Goal: Task Accomplishment & Management: Manage account settings

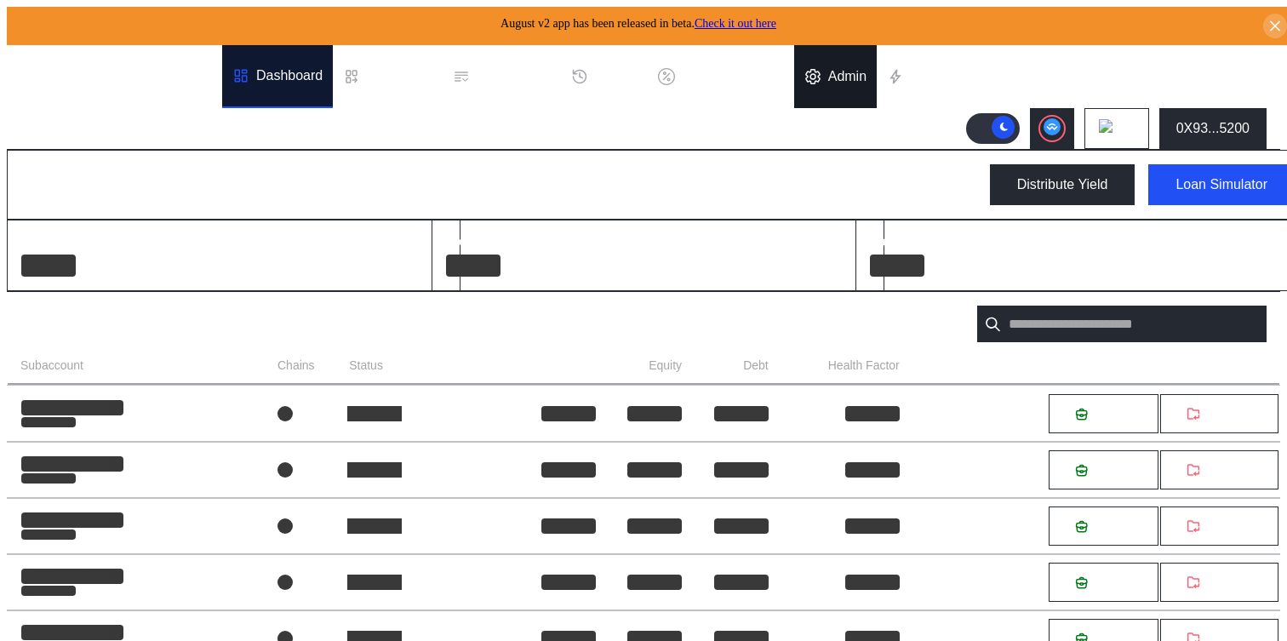
click at [847, 69] on div "Admin" at bounding box center [847, 76] width 38 height 15
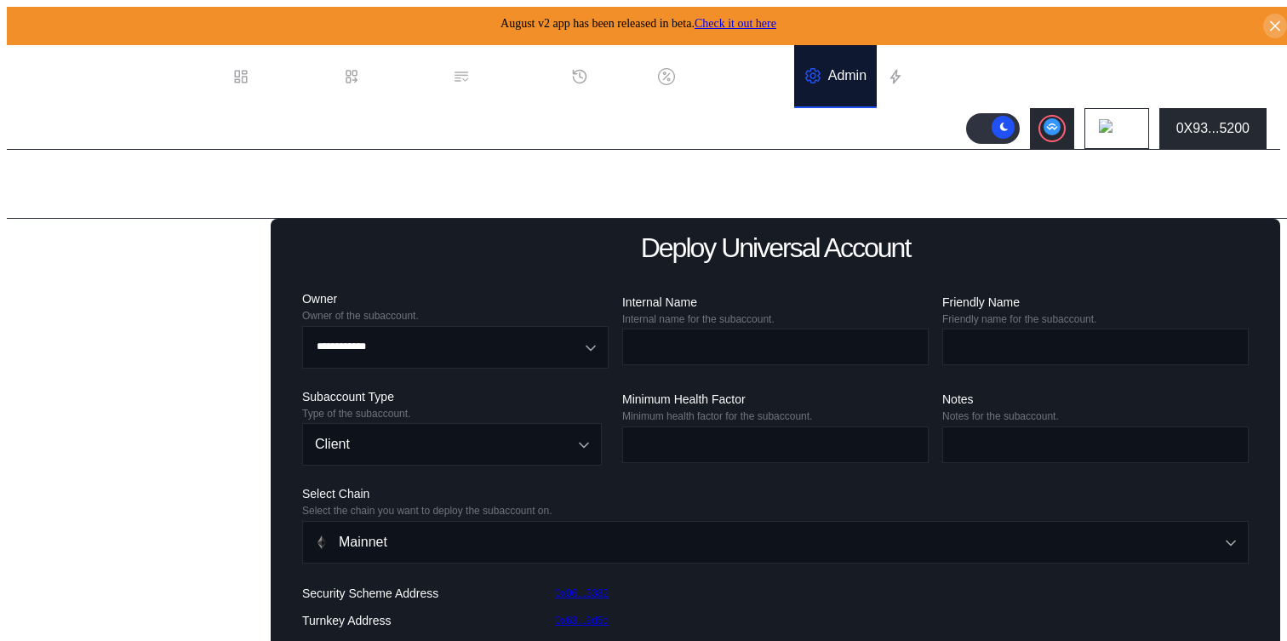
click at [80, 544] on div "Balance Collateral" at bounding box center [85, 535] width 111 height 15
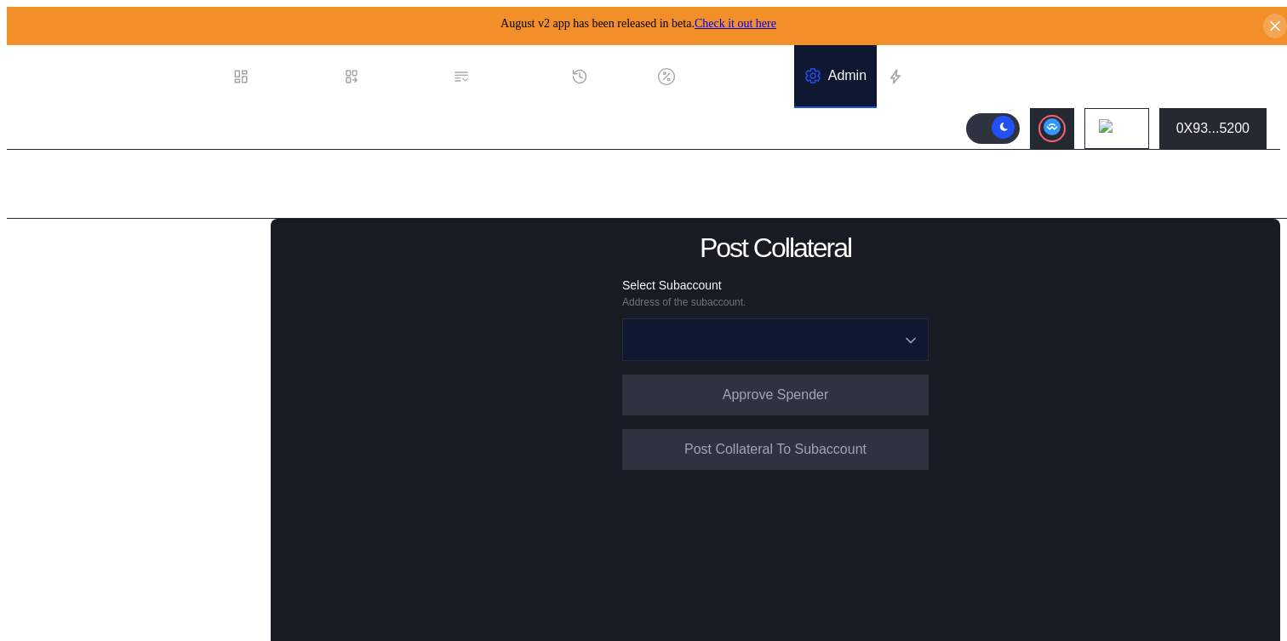
click at [694, 327] on input "Open menu" at bounding box center [766, 339] width 262 height 41
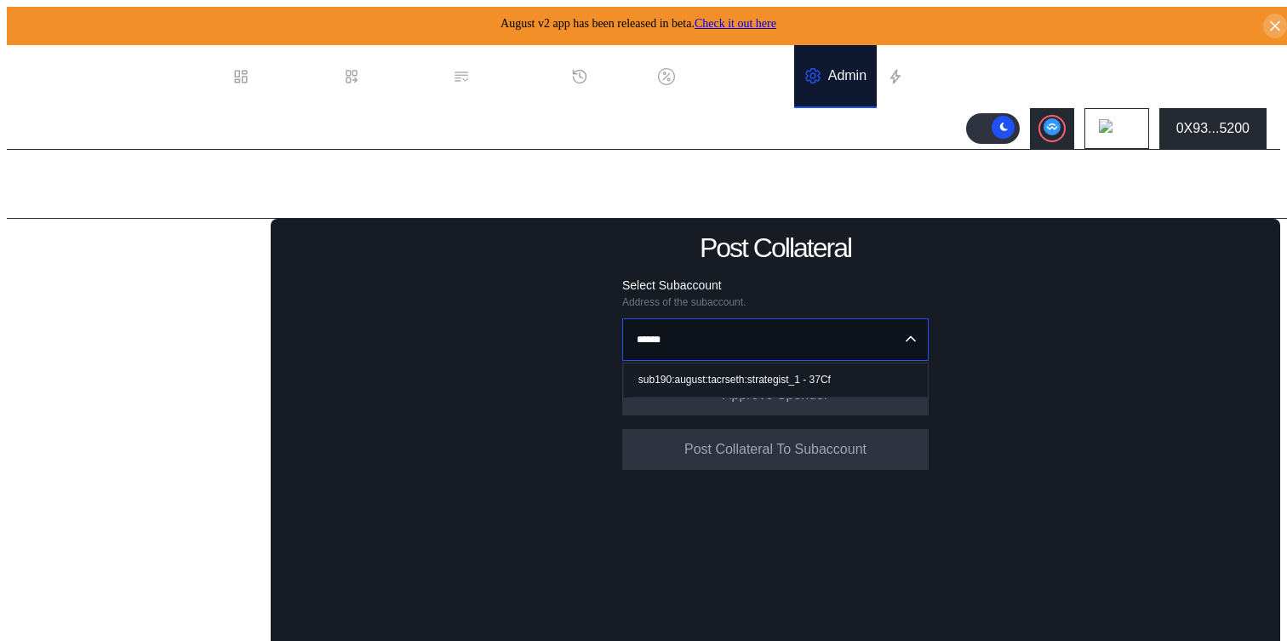
click at [674, 374] on div "sub190:august:tacrseth:strategist_1 - 37Cf" at bounding box center [734, 380] width 192 height 12
type input "**********"
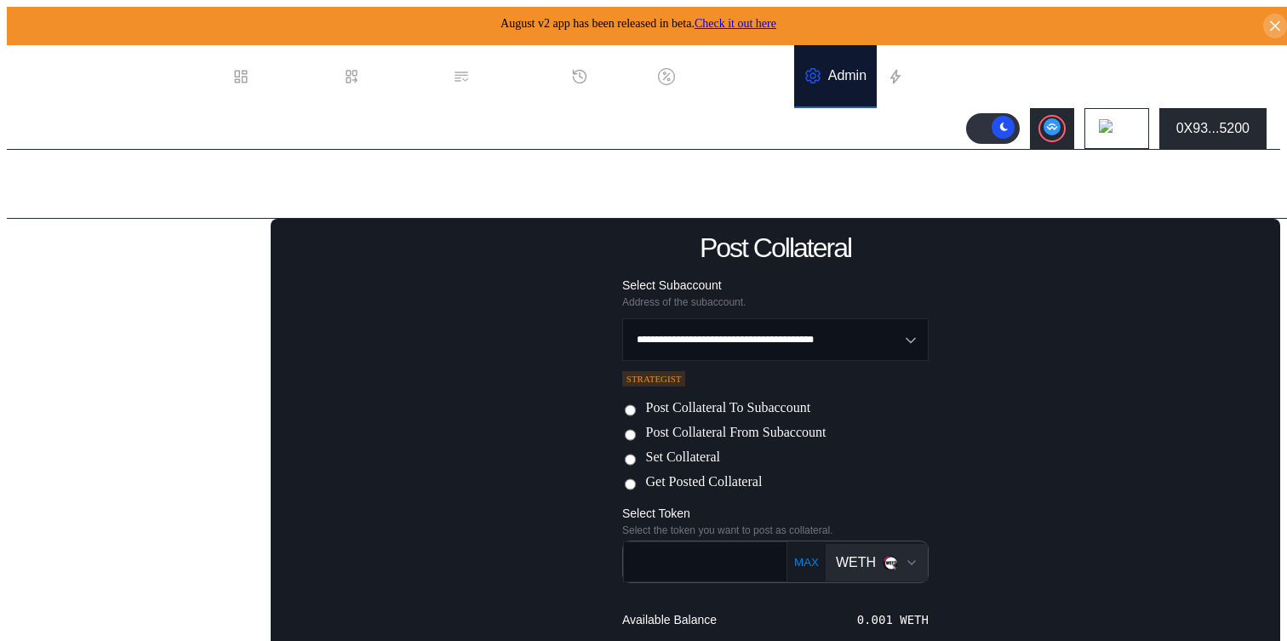
click at [760, 437] on label "Post Collateral From Subaccount" at bounding box center [735, 434] width 180 height 18
click at [755, 408] on label "Post Collateral To Subaccount" at bounding box center [727, 409] width 165 height 18
click at [868, 558] on div "WETH" at bounding box center [867, 562] width 62 height 15
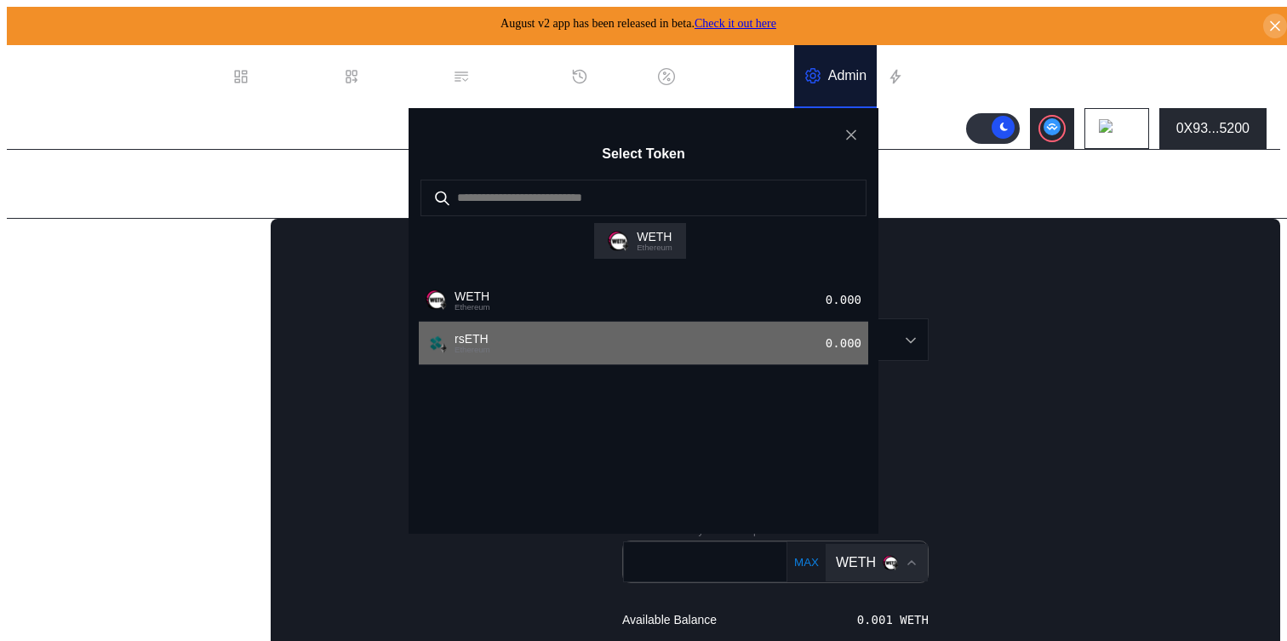
click at [708, 365] on div "rsETH Ethereum 0.000" at bounding box center [643, 343] width 449 height 43
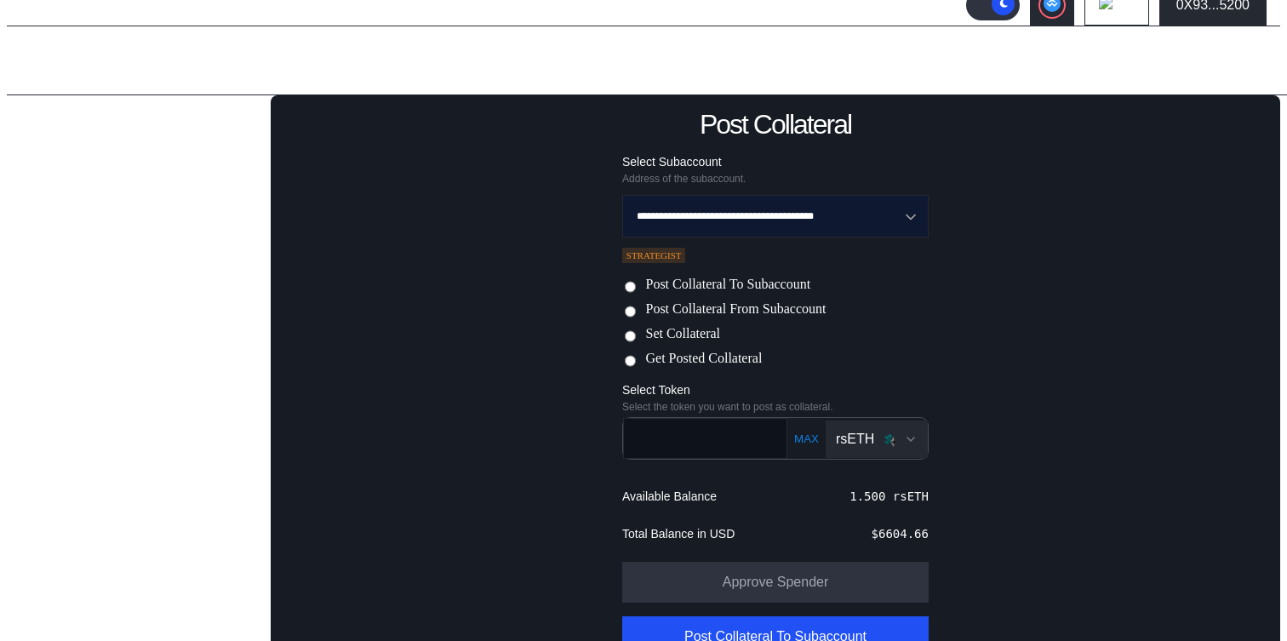
scroll to position [140, 0]
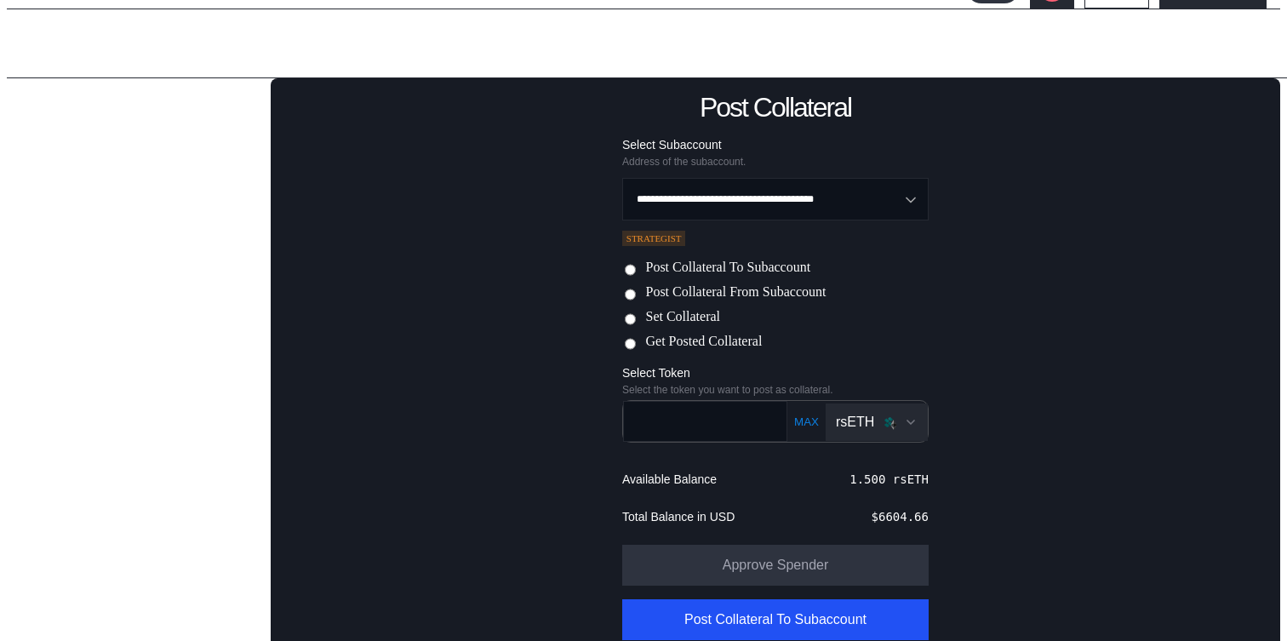
click at [792, 420] on button "MAX" at bounding box center [806, 421] width 35 height 14
type input "***"
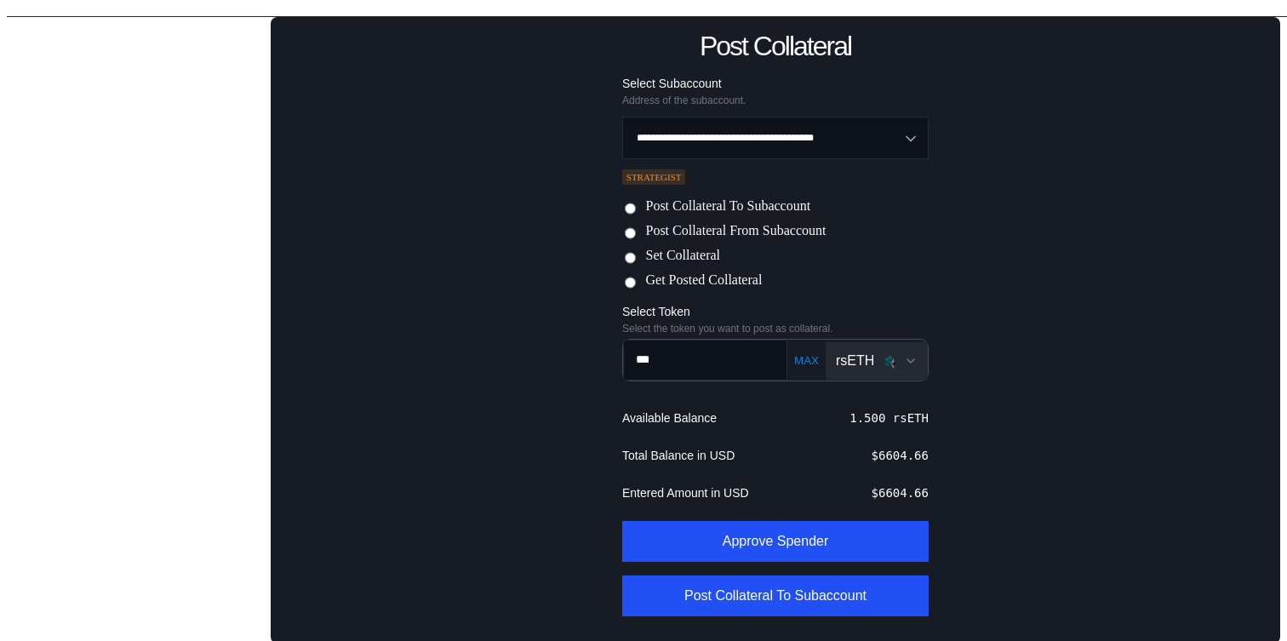
scroll to position [203, 0]
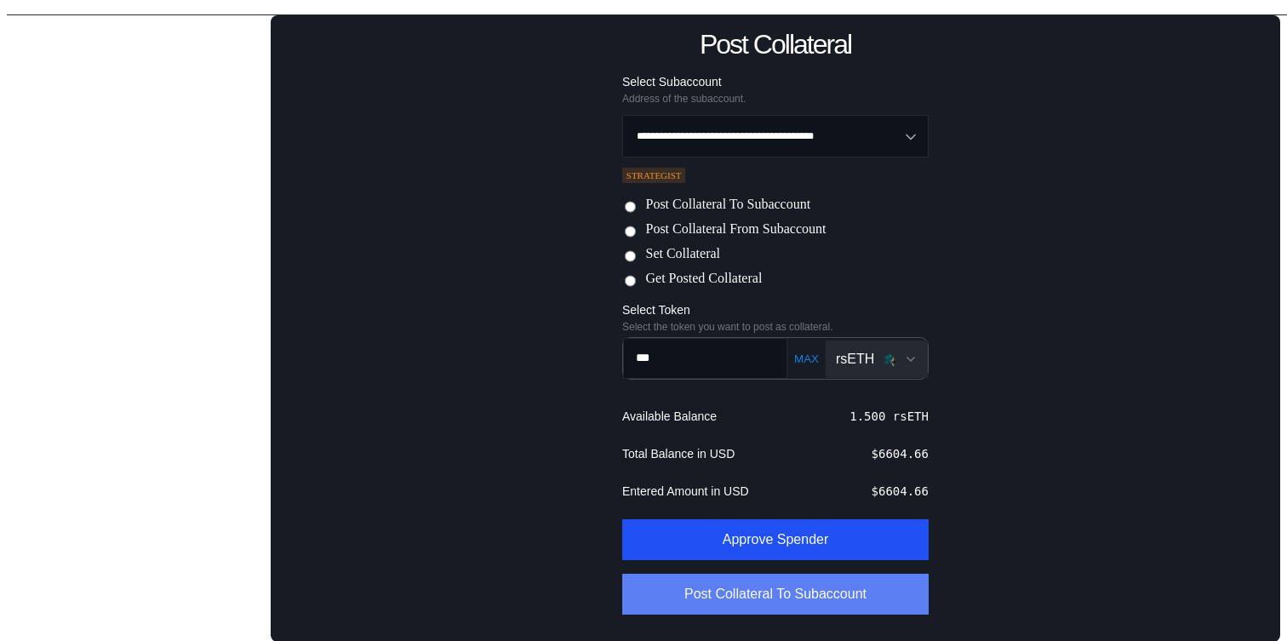
click at [768, 598] on button "Post Collateral To Subaccount" at bounding box center [775, 594] width 306 height 41
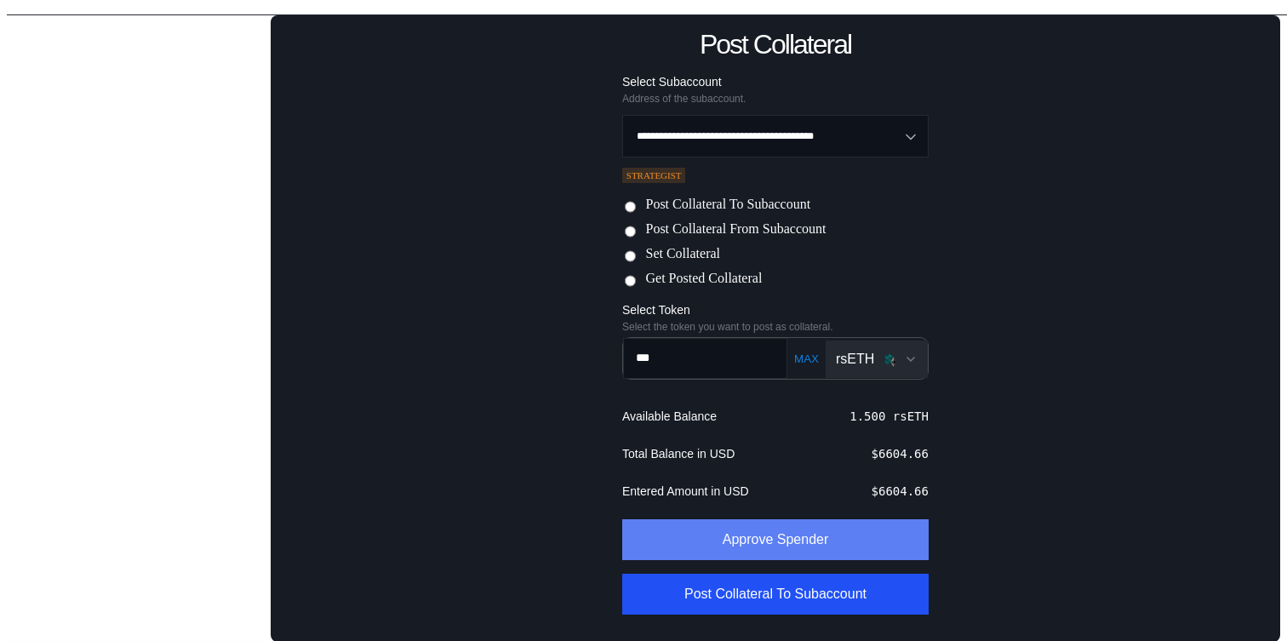
click at [756, 546] on button "Approve Spender" at bounding box center [775, 539] width 306 height 41
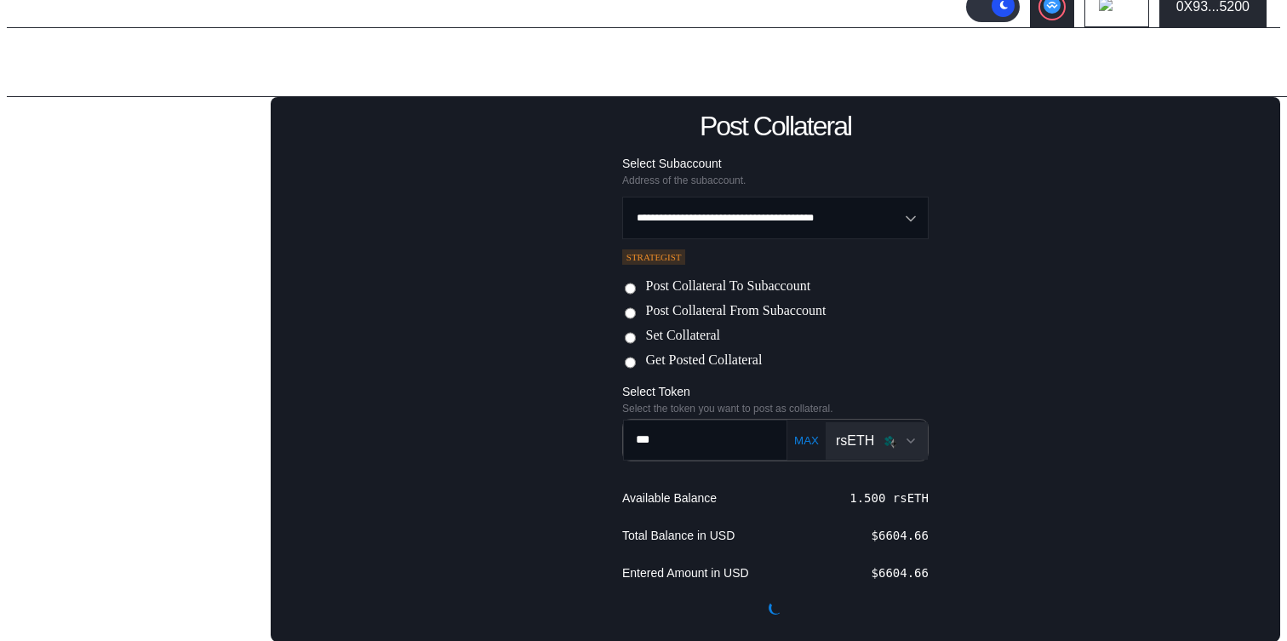
click at [504, 317] on div "**********" at bounding box center [775, 369] width 1009 height 545
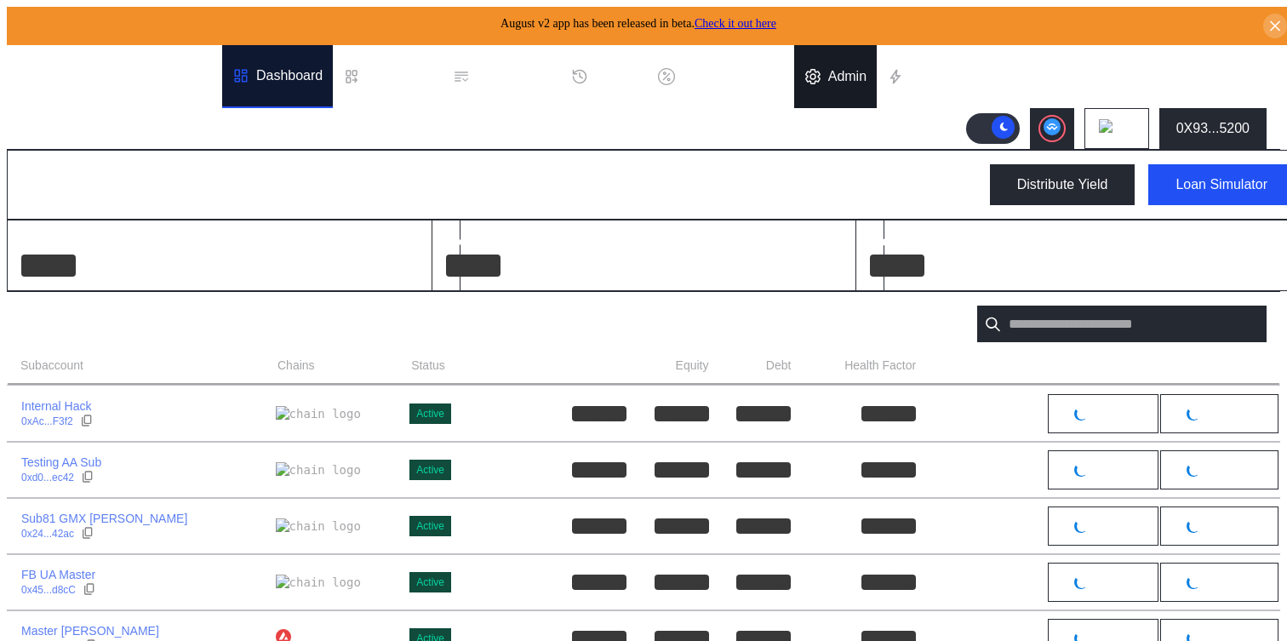
click at [848, 60] on div "Admin" at bounding box center [835, 76] width 83 height 63
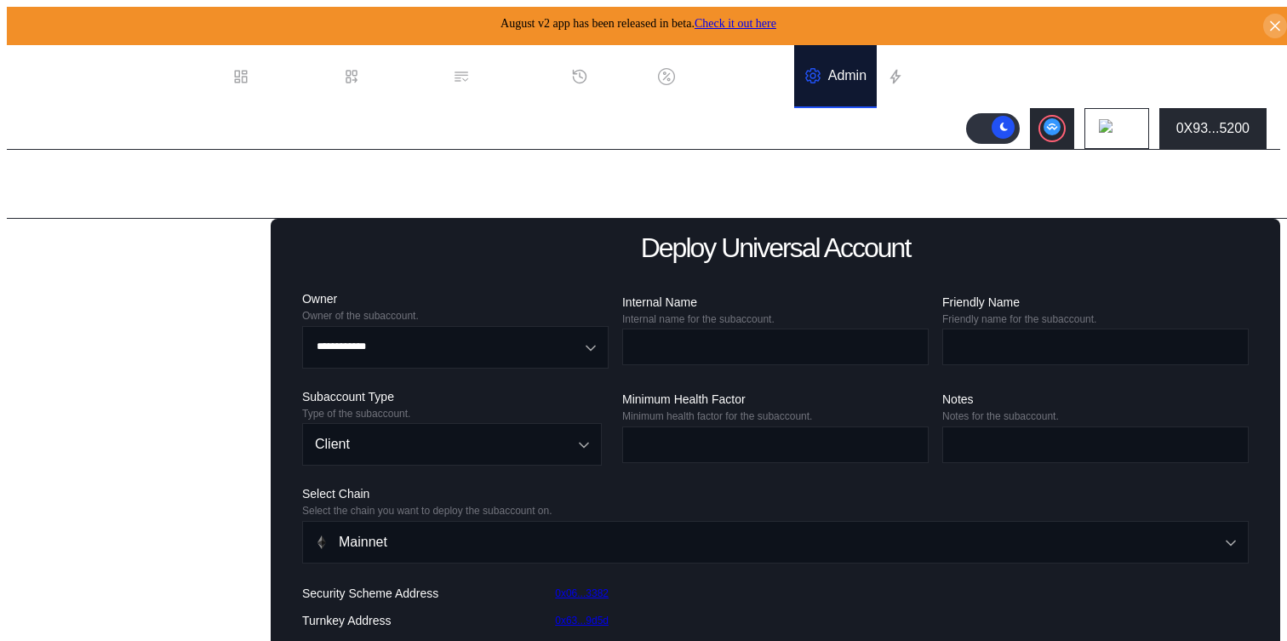
click at [83, 544] on div "Balance Collateral" at bounding box center [85, 535] width 111 height 15
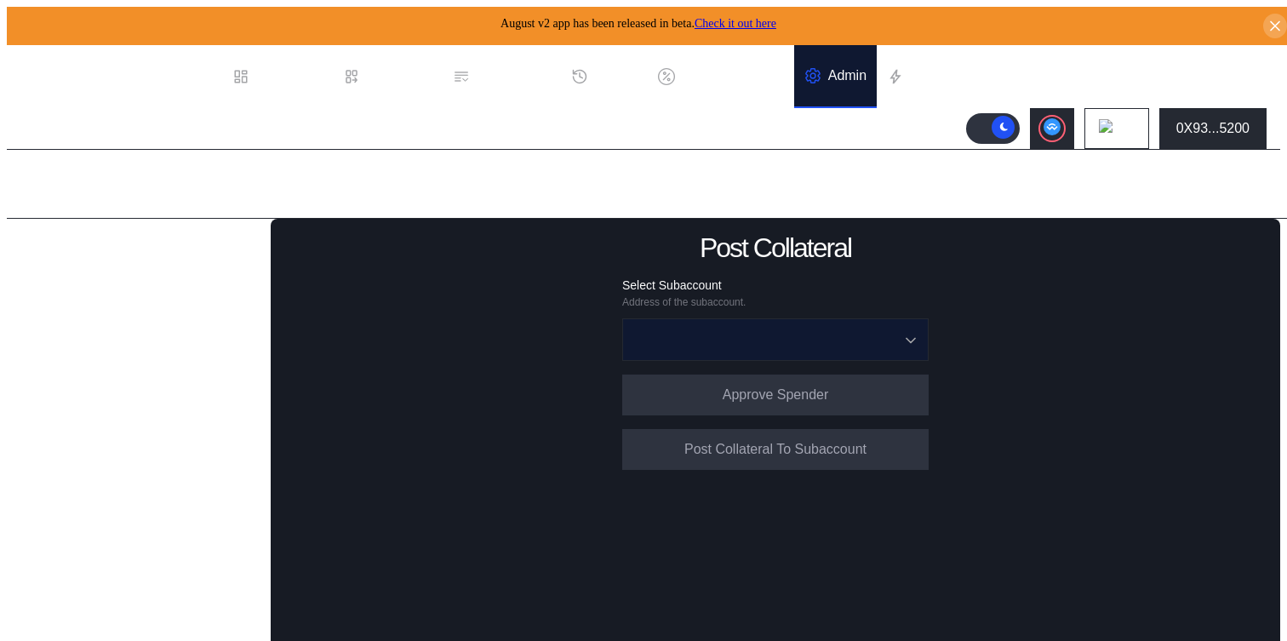
click at [719, 340] on input "Open menu" at bounding box center [766, 339] width 262 height 41
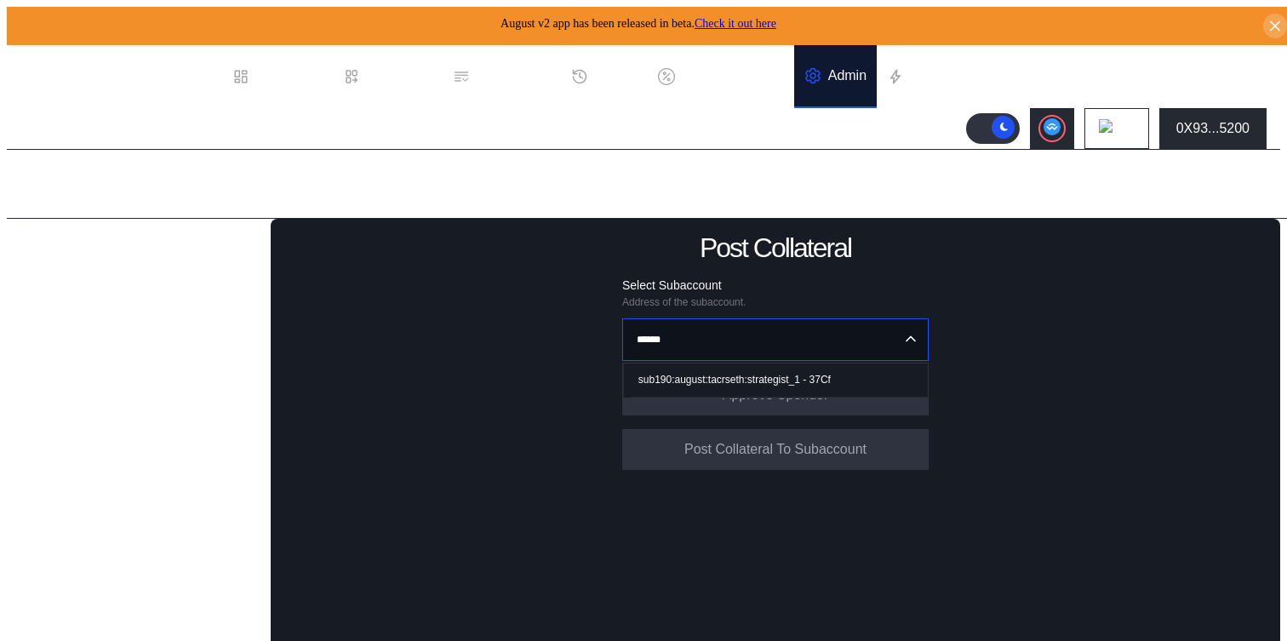
click at [720, 374] on div "sub190:august:tacrseth:strategist_1 - 37Cf" at bounding box center [734, 380] width 192 height 12
type input "**********"
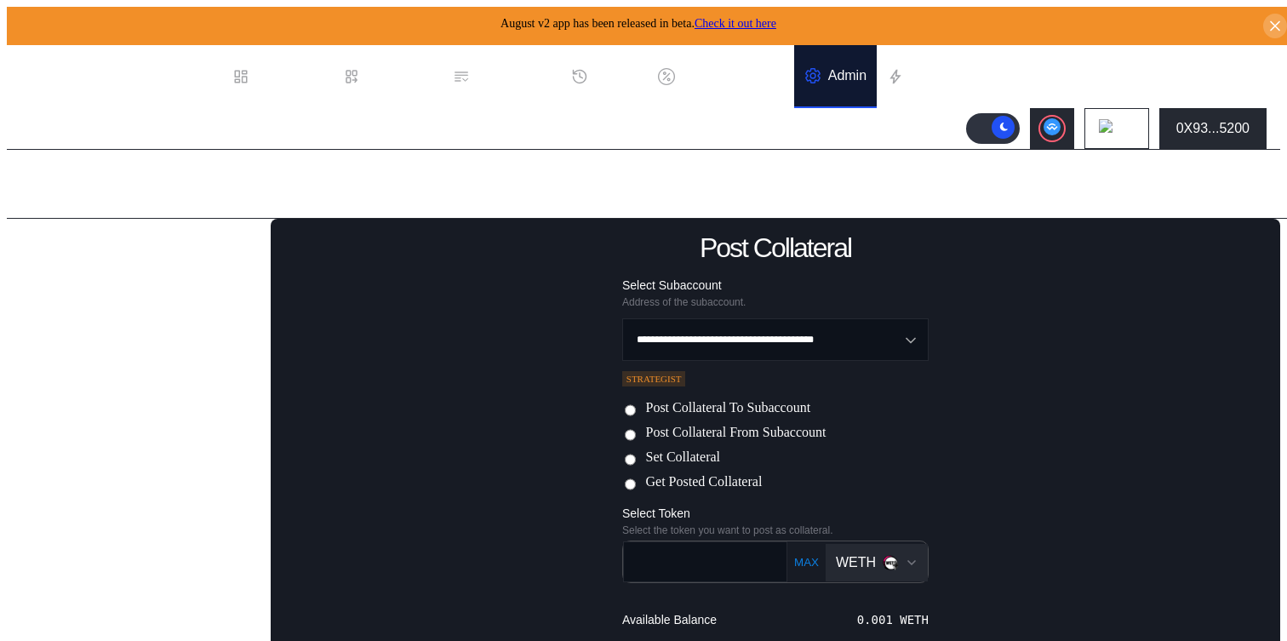
scroll to position [166, 0]
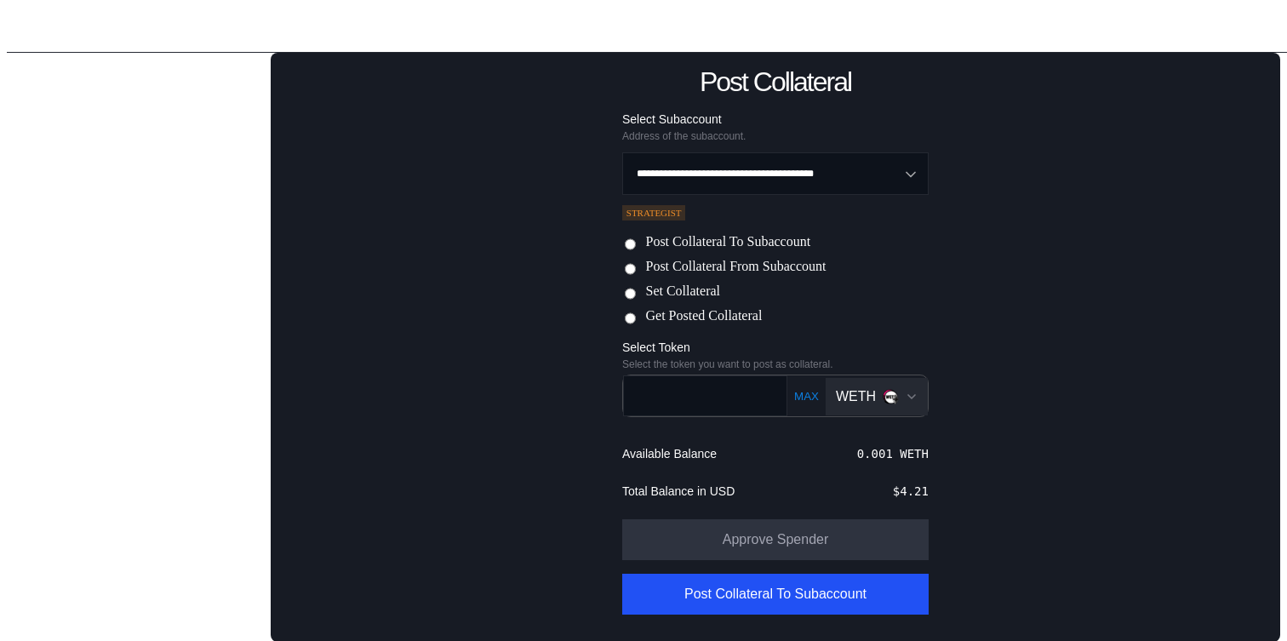
click at [891, 414] on div "MAX WETH" at bounding box center [857, 396] width 140 height 43
click at [882, 395] on img "Open menu for selecting token for payment" at bounding box center [889, 396] width 15 height 15
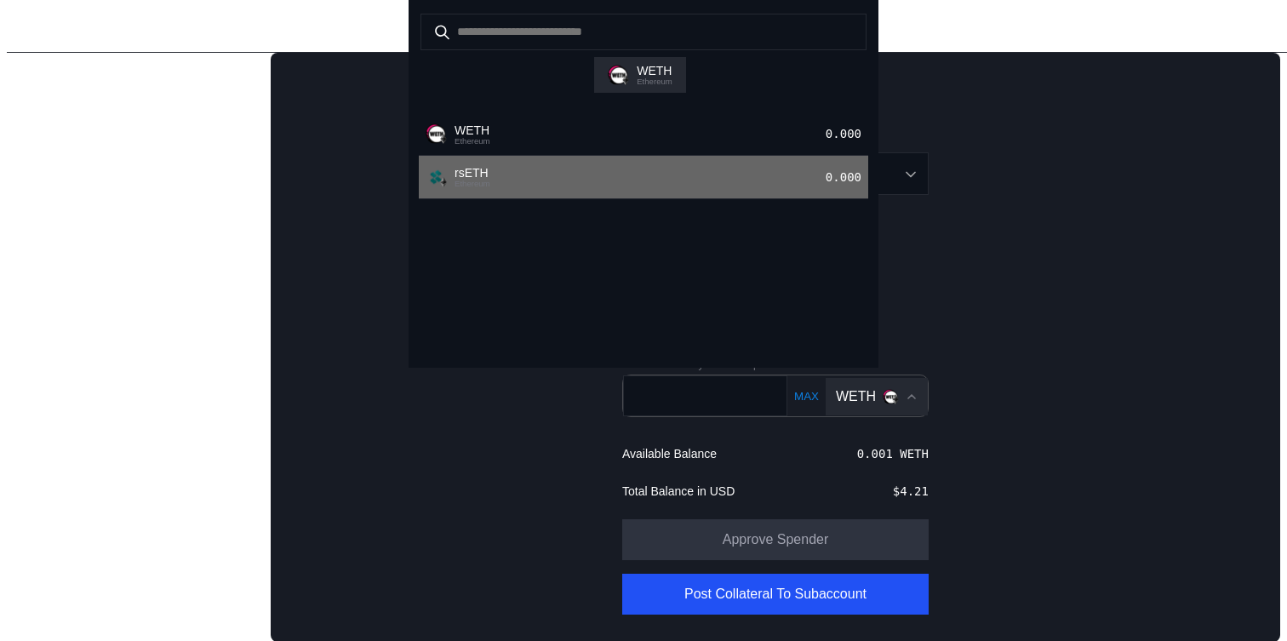
click at [660, 199] on div "rsETH Ethereum 0.000" at bounding box center [643, 177] width 449 height 43
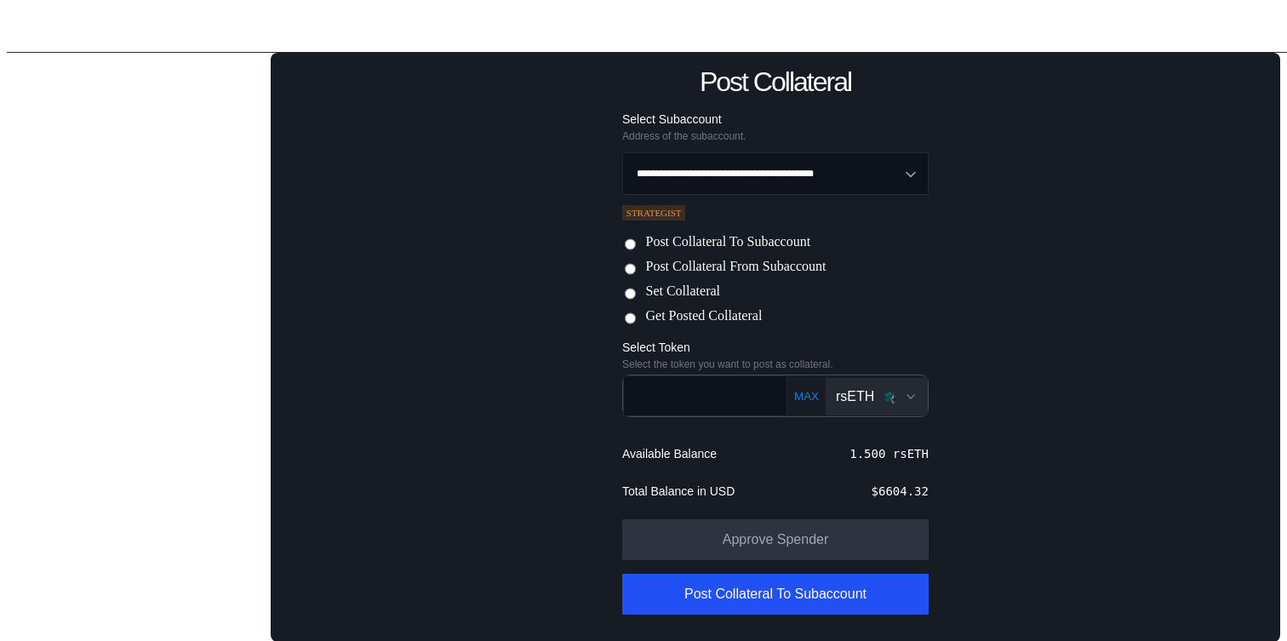
click at [791, 395] on button "MAX" at bounding box center [806, 396] width 35 height 14
type input "***"
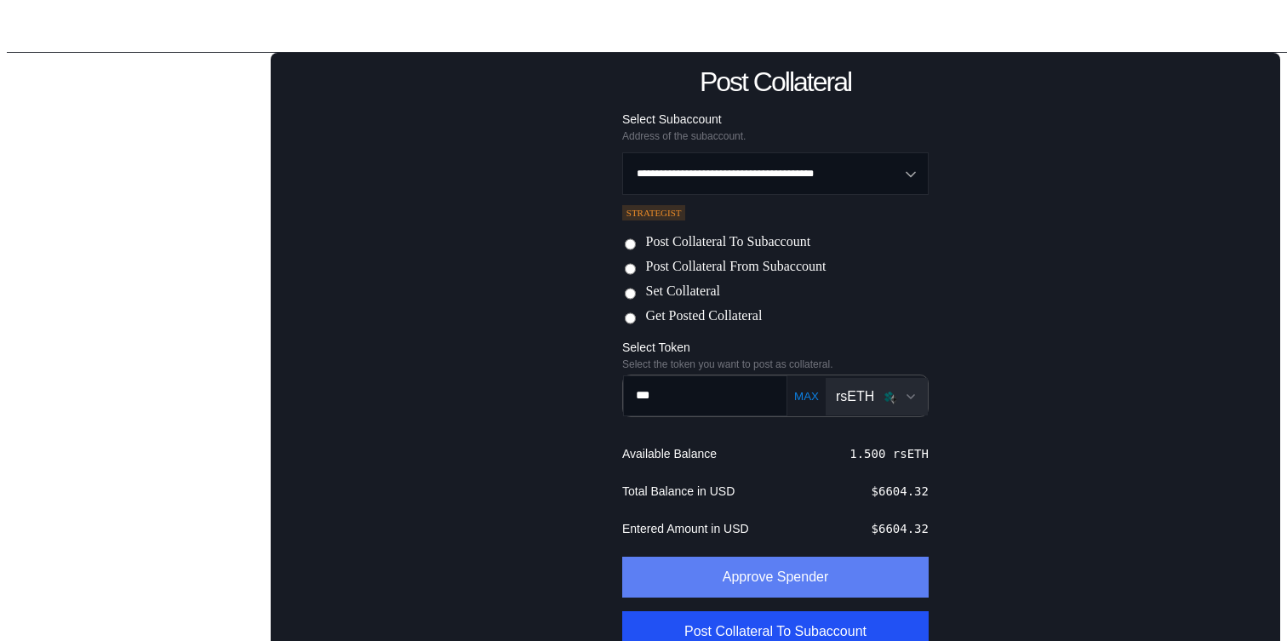
click at [762, 569] on button "Approve Spender" at bounding box center [775, 577] width 306 height 41
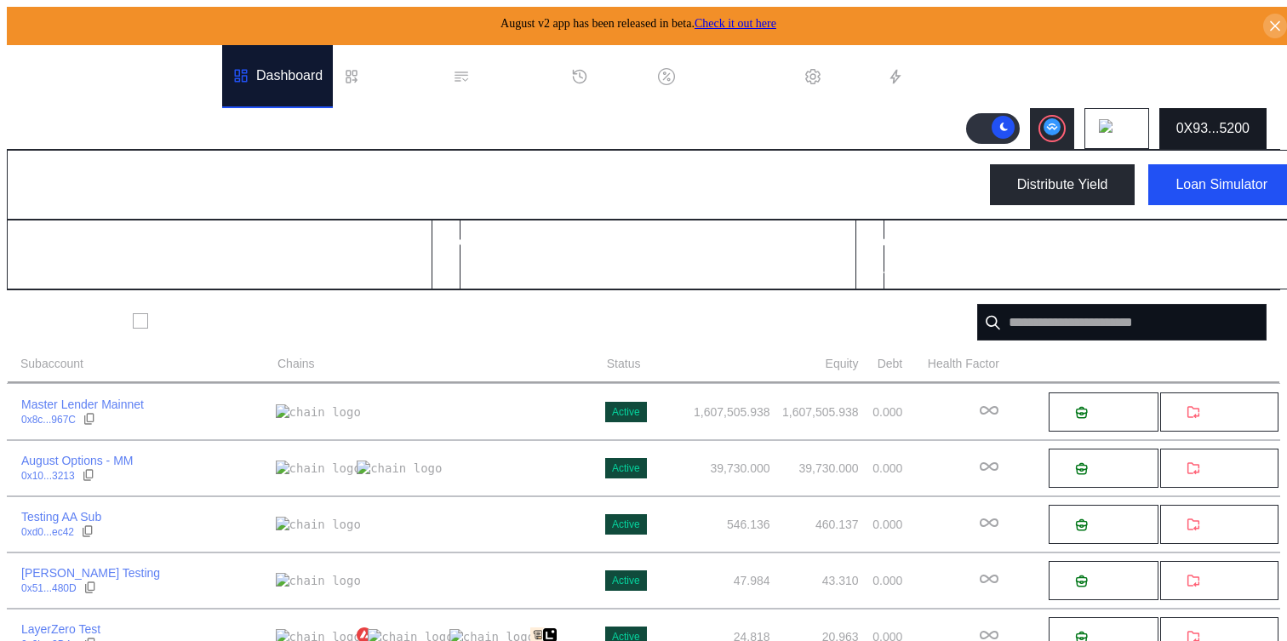
click at [1224, 121] on div "0X93...5200" at bounding box center [1212, 128] width 73 height 15
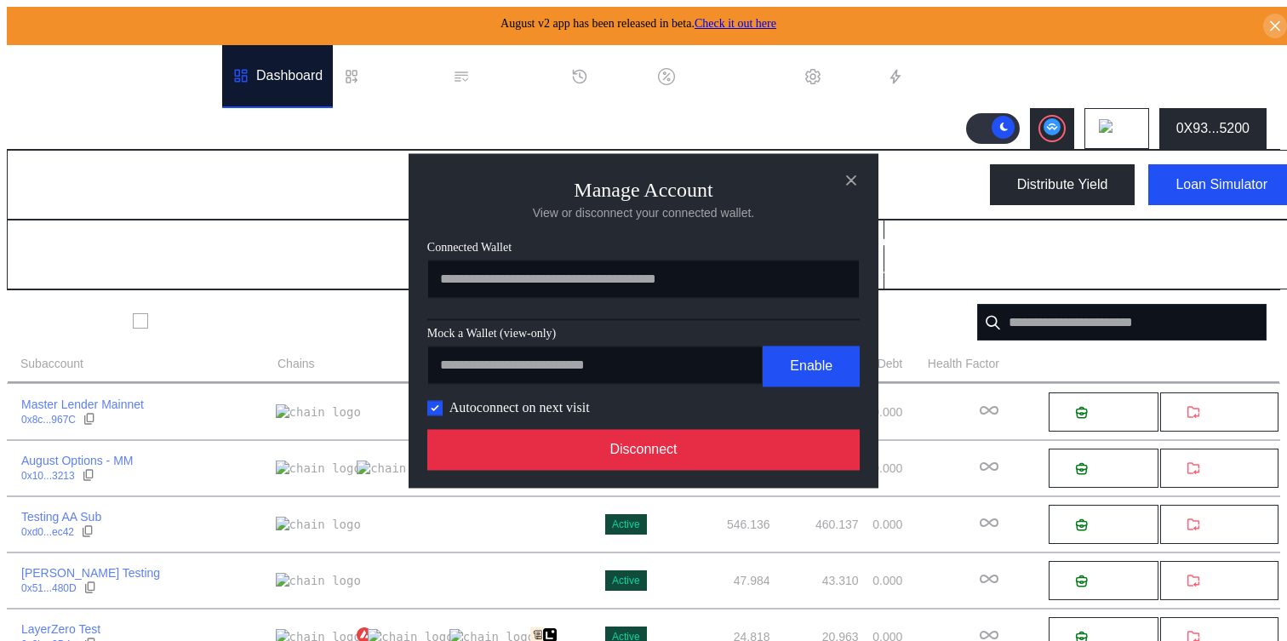
click at [794, 448] on button "Disconnect" at bounding box center [643, 449] width 432 height 41
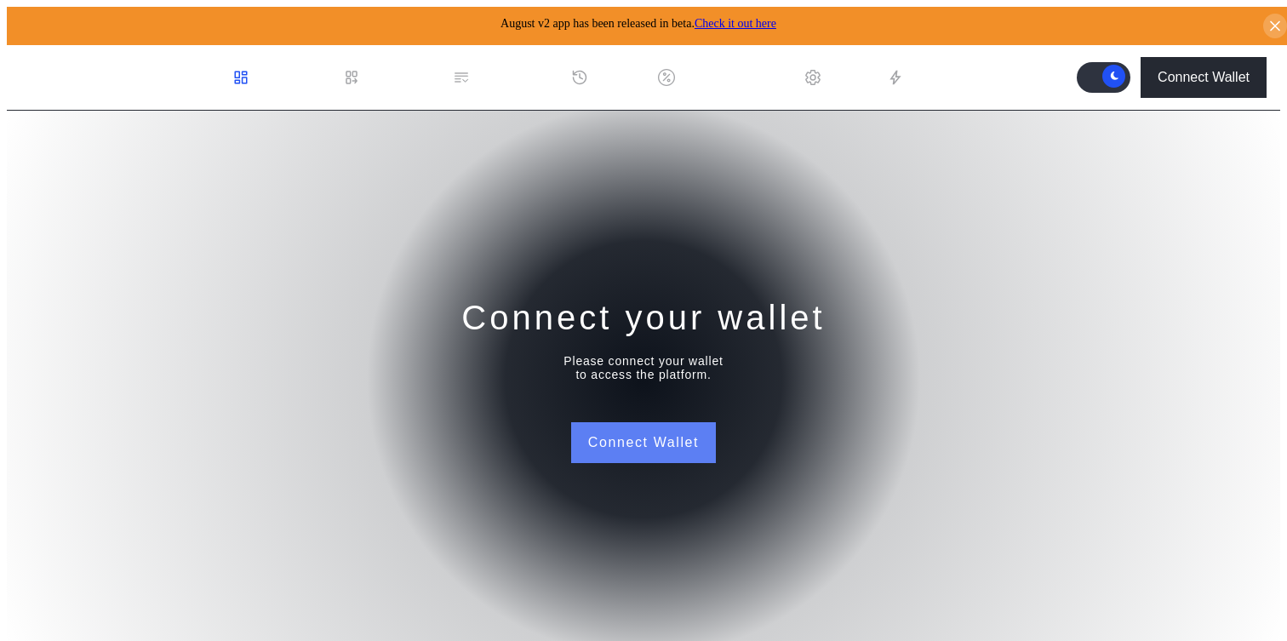
click at [637, 446] on button "Connect Wallet" at bounding box center [643, 442] width 145 height 41
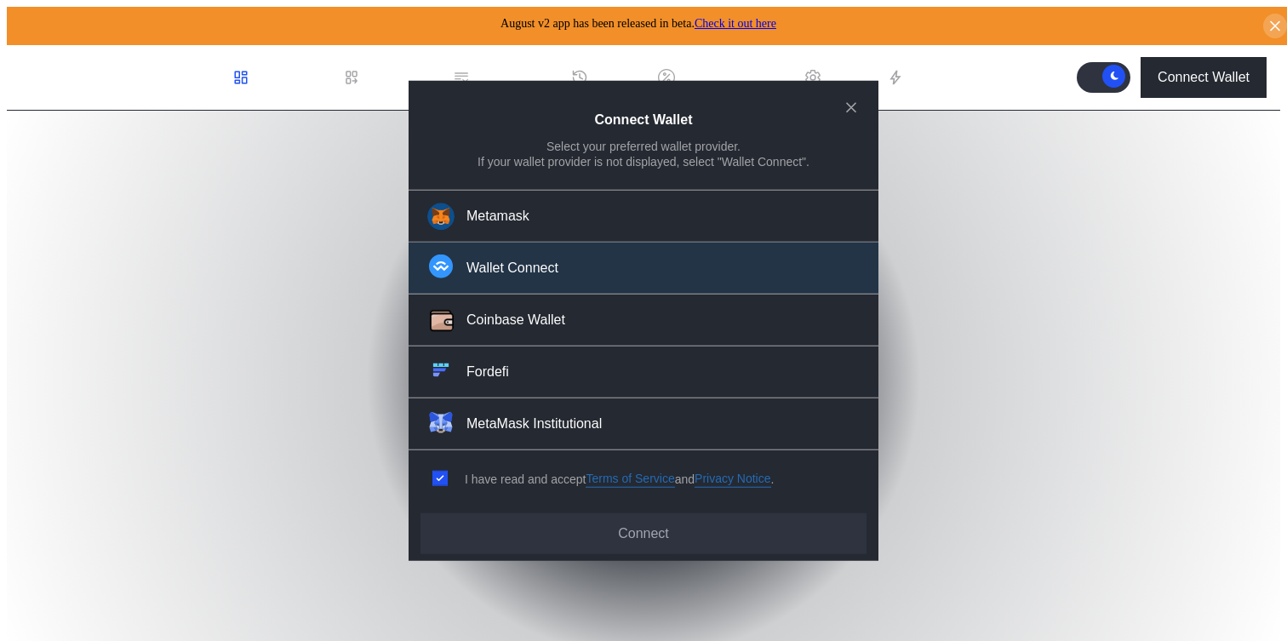
click at [574, 278] on button "Wallet Connect" at bounding box center [643, 269] width 470 height 52
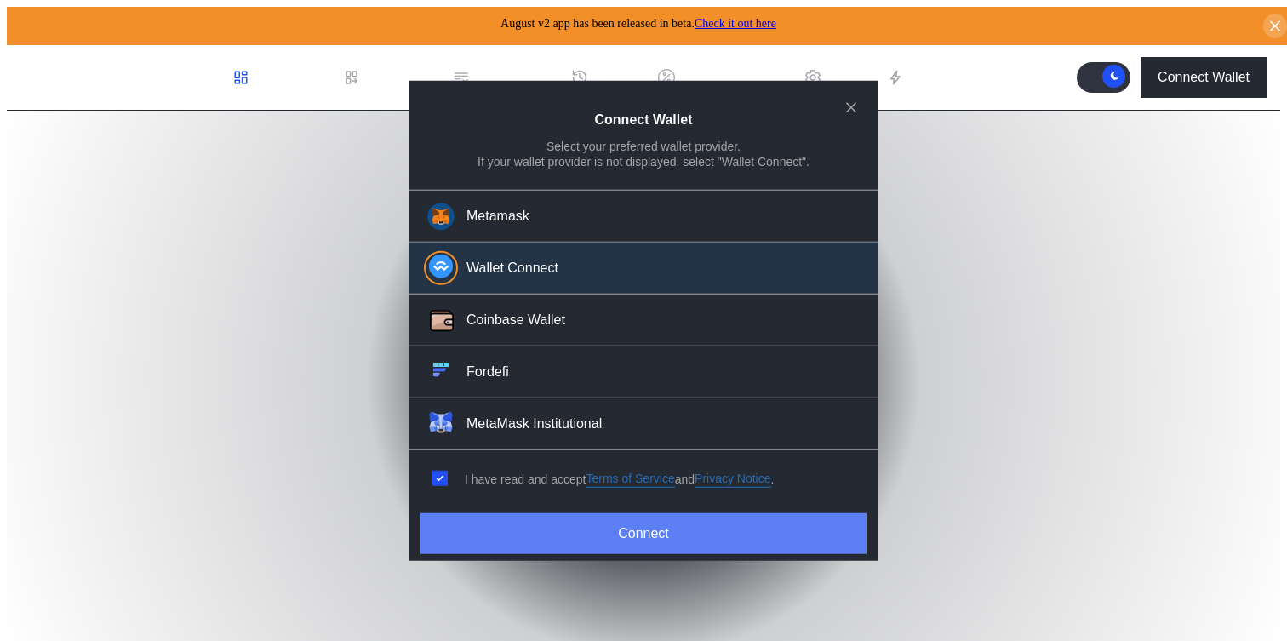
click at [641, 526] on button "Connect" at bounding box center [643, 533] width 446 height 41
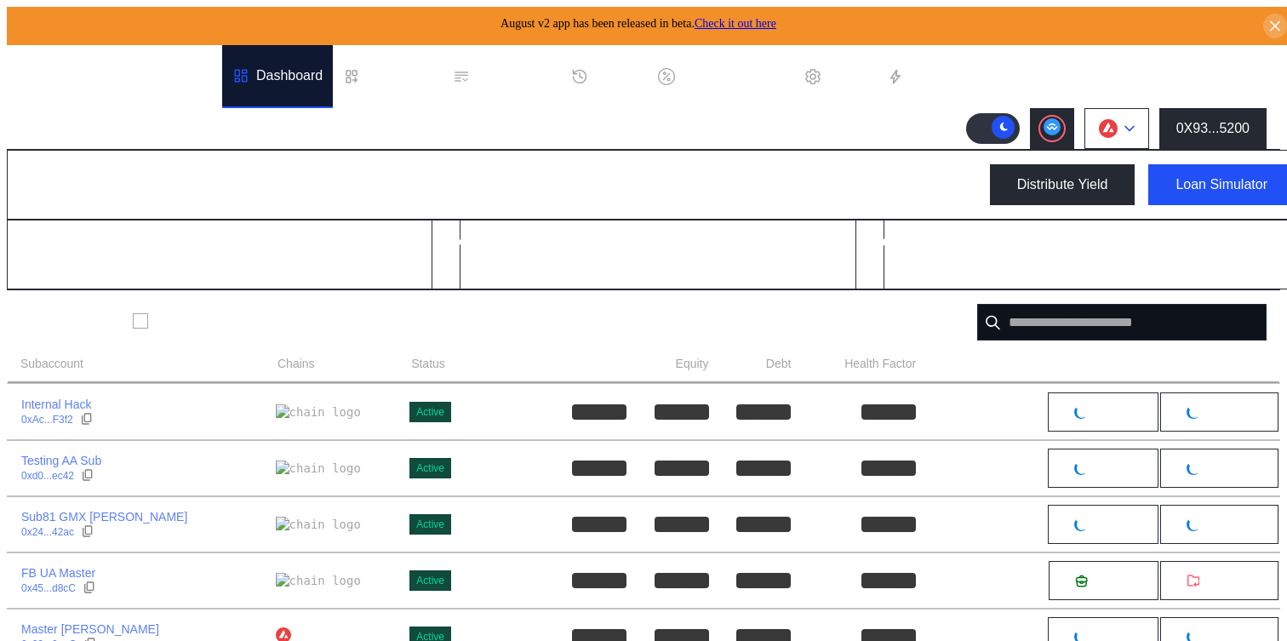
click at [1105, 119] on img at bounding box center [1108, 128] width 19 height 19
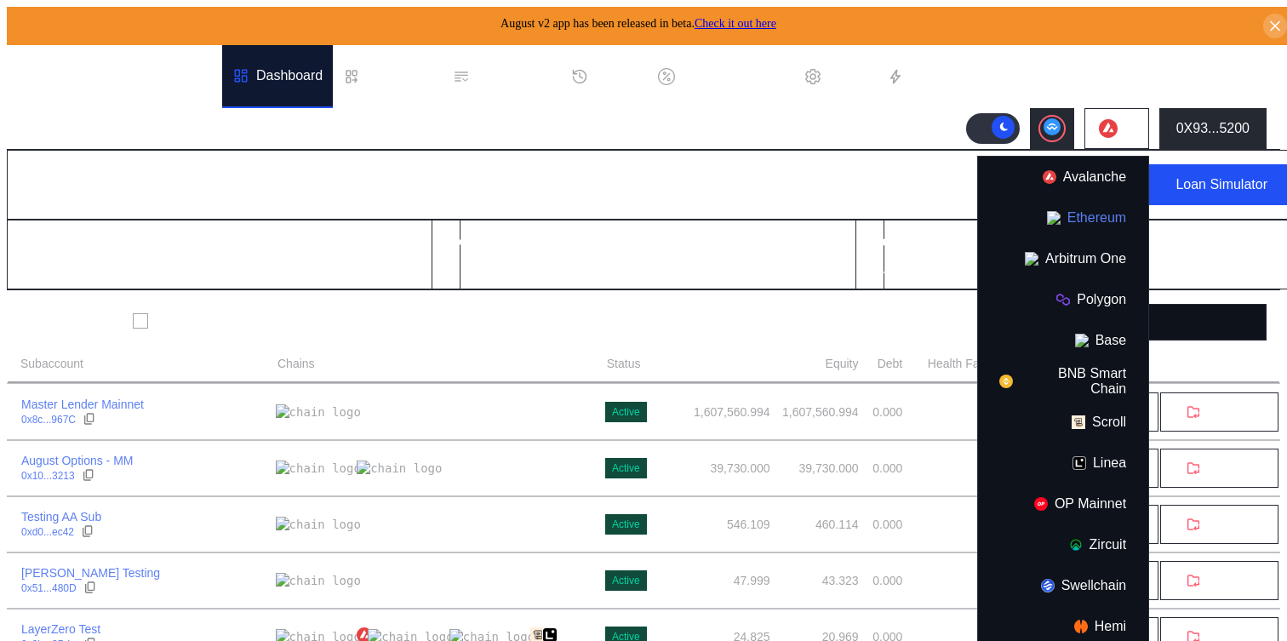
click at [1094, 208] on button "Ethereum" at bounding box center [1063, 217] width 170 height 41
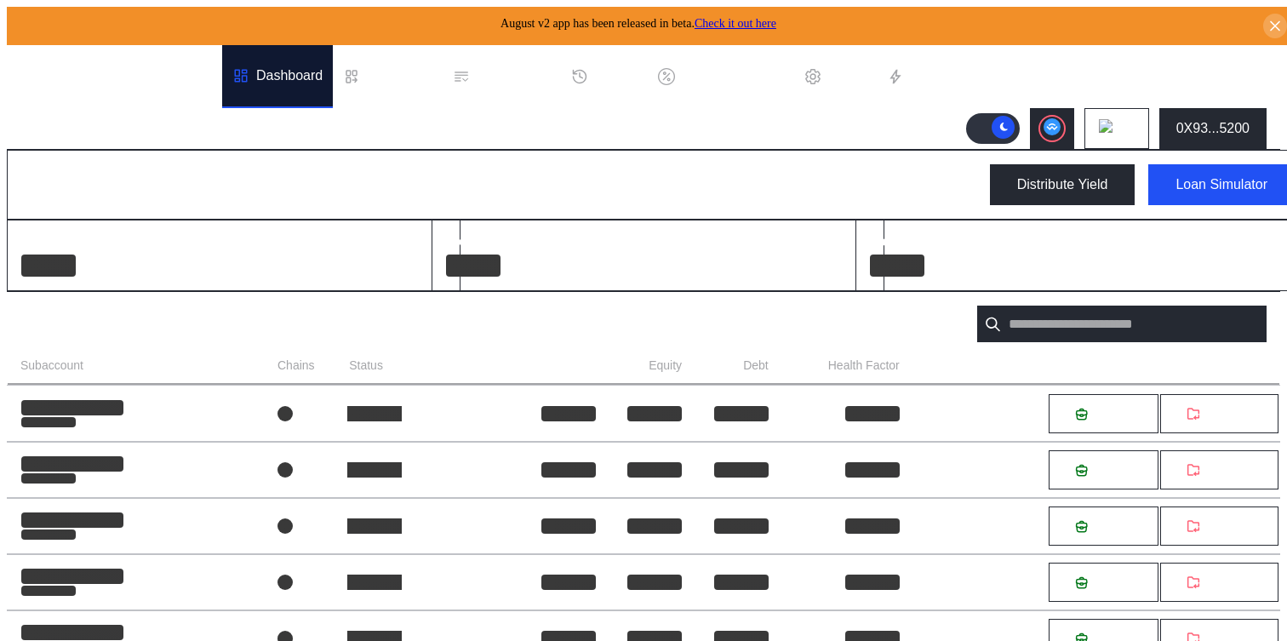
click at [828, 68] on div at bounding box center [816, 76] width 24 height 17
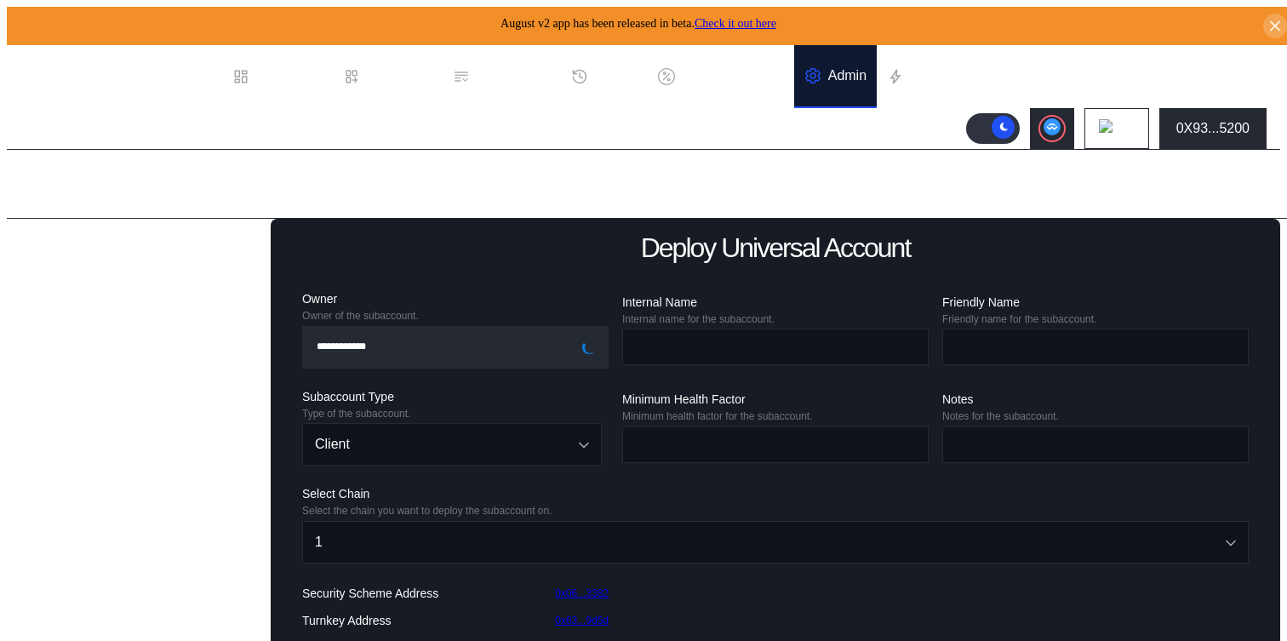
click at [82, 544] on div "Balance Collateral" at bounding box center [85, 535] width 111 height 15
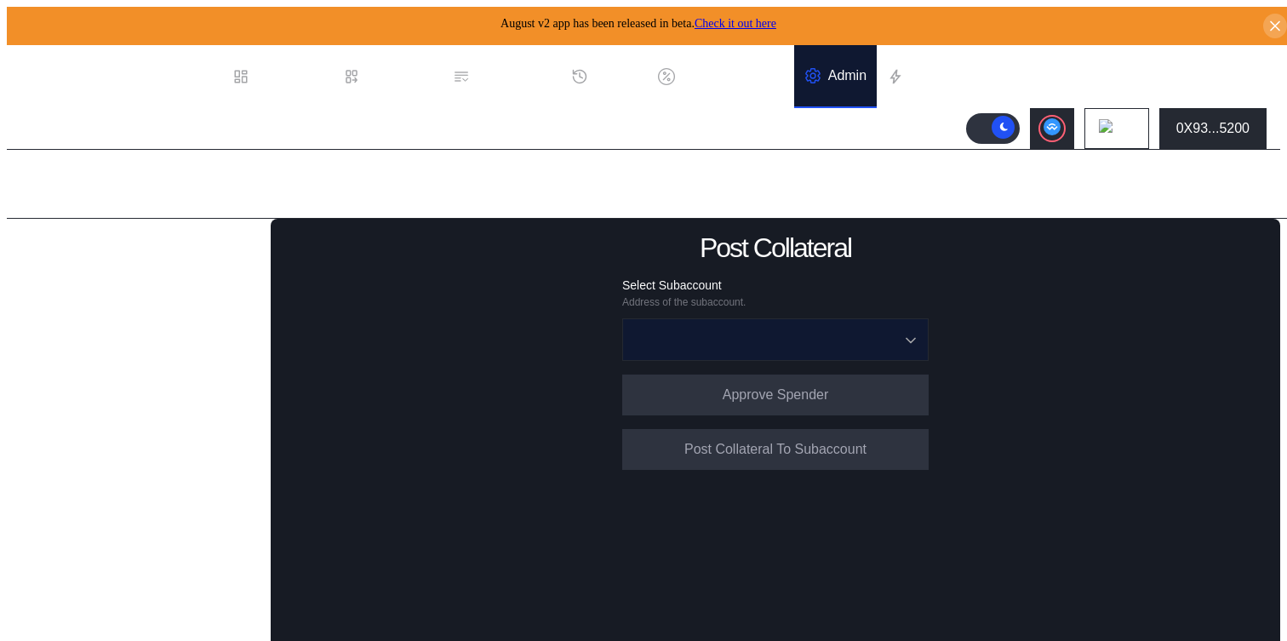
click at [673, 325] on input "Open menu" at bounding box center [766, 339] width 262 height 41
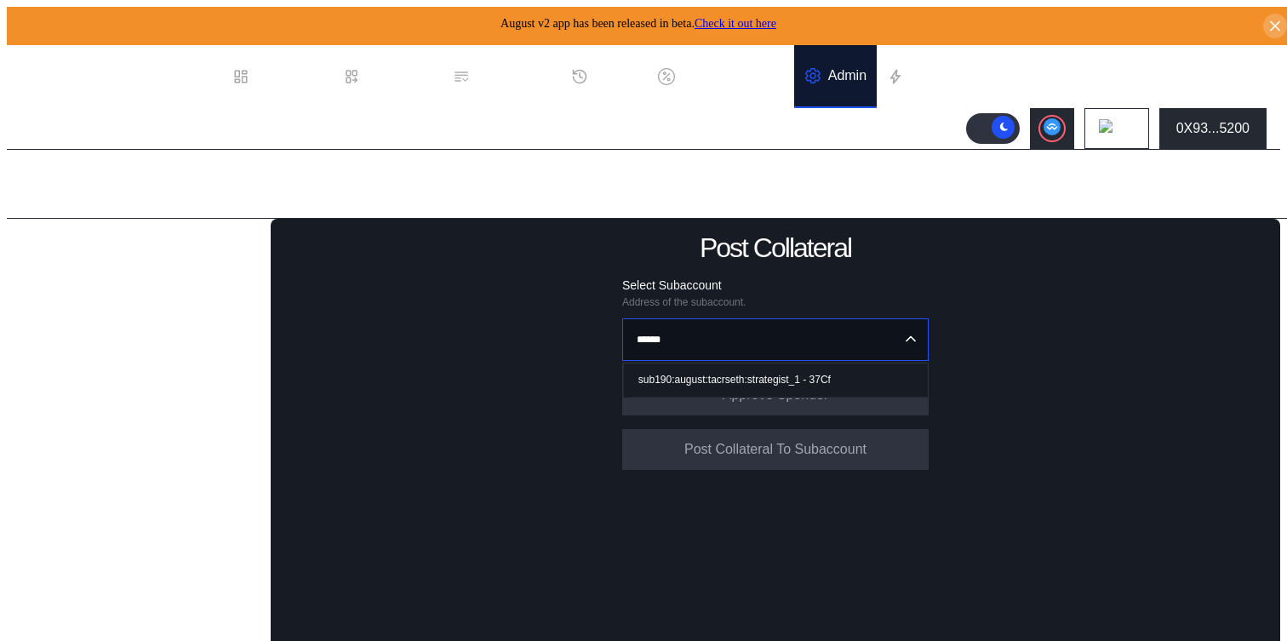
click at [692, 374] on div "sub190:august:tacrseth:strategist_1 - 37Cf" at bounding box center [734, 380] width 192 height 12
type input "**********"
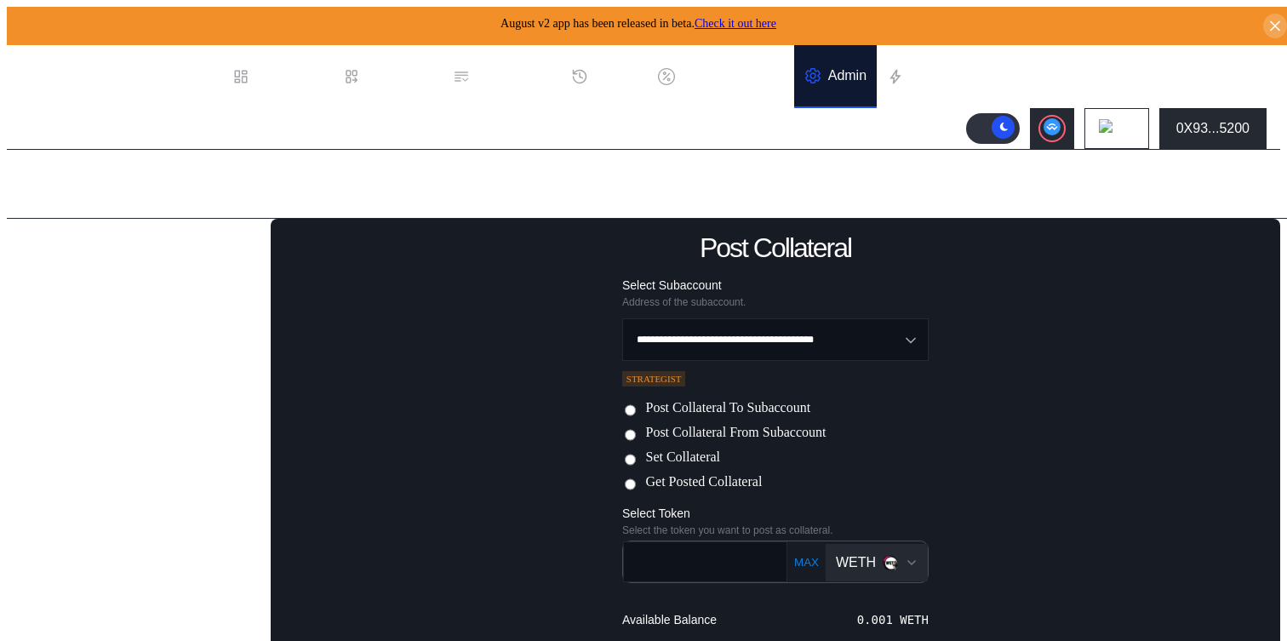
click at [860, 575] on button "WETH" at bounding box center [876, 562] width 102 height 37
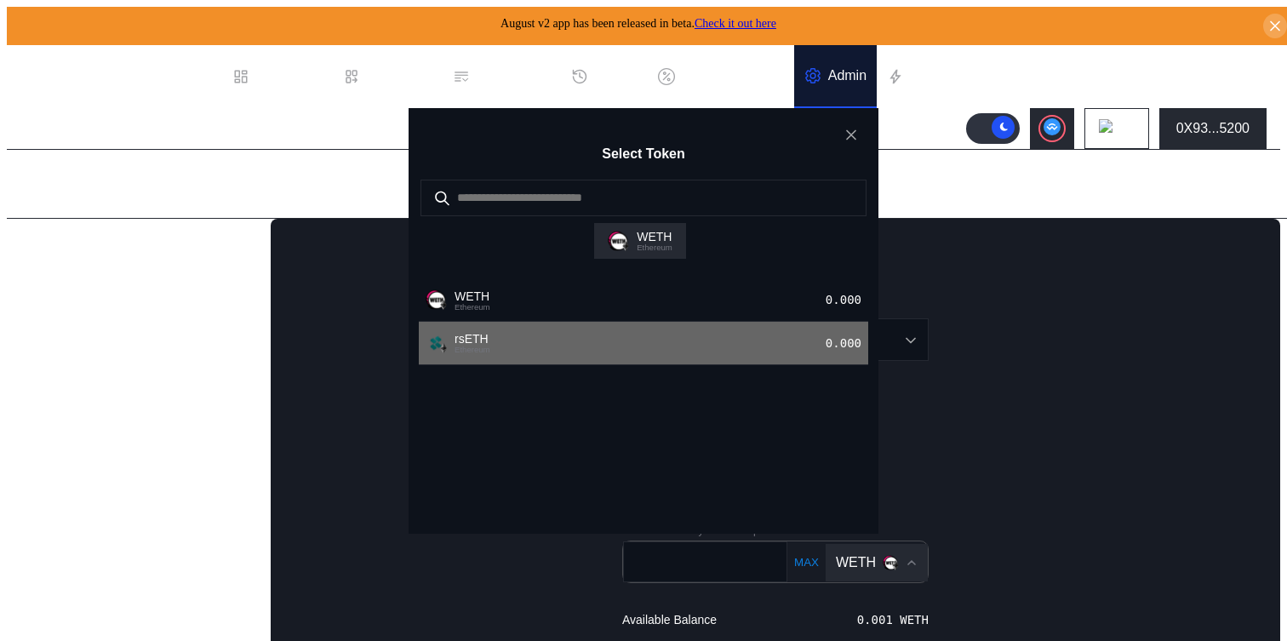
click at [726, 349] on div "rsETH Ethereum 0.000" at bounding box center [643, 343] width 449 height 43
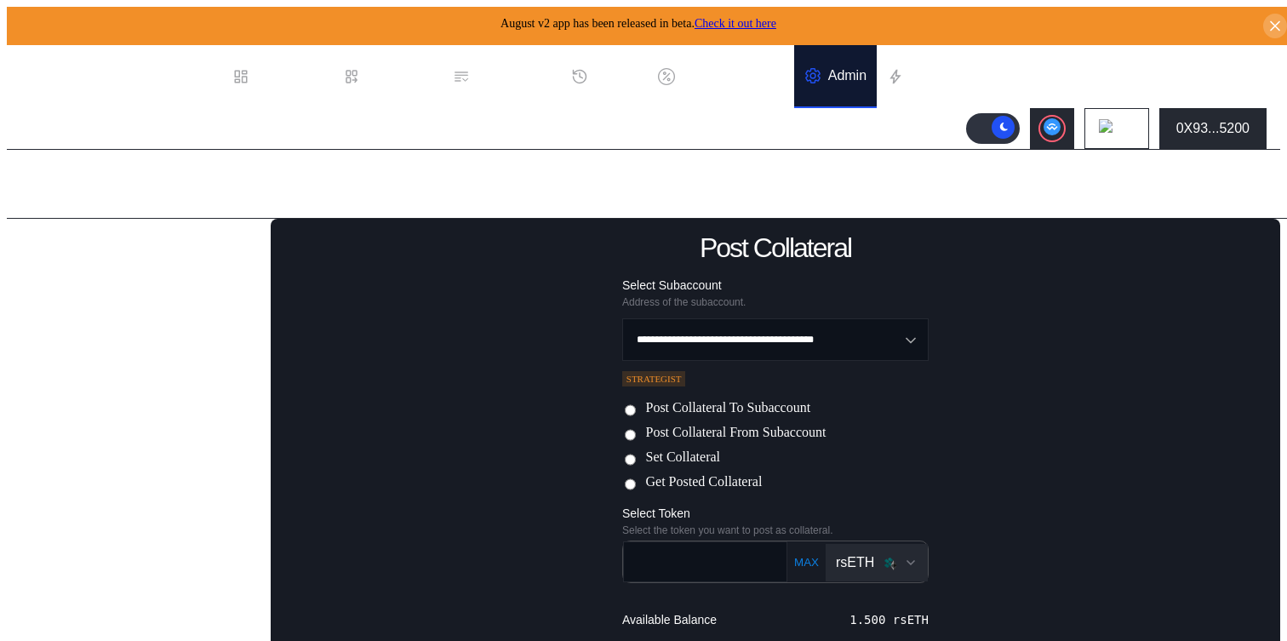
click at [789, 555] on button "MAX" at bounding box center [806, 562] width 35 height 14
type input "***"
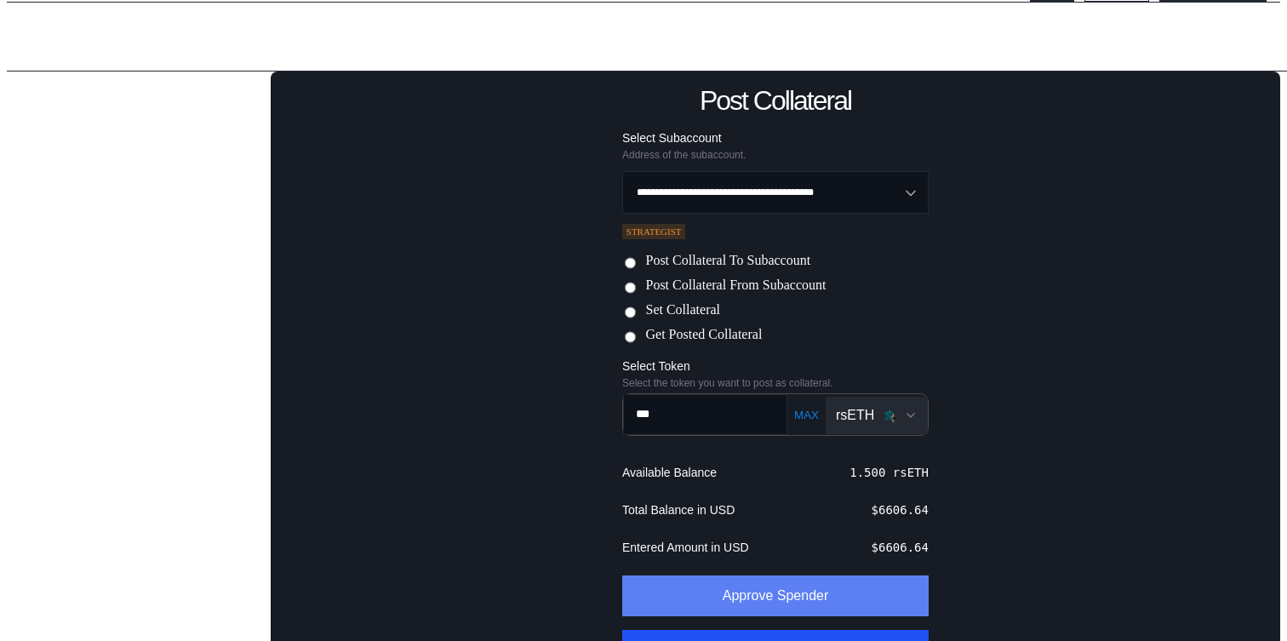
click at [774, 594] on button "Approve Spender" at bounding box center [775, 595] width 306 height 41
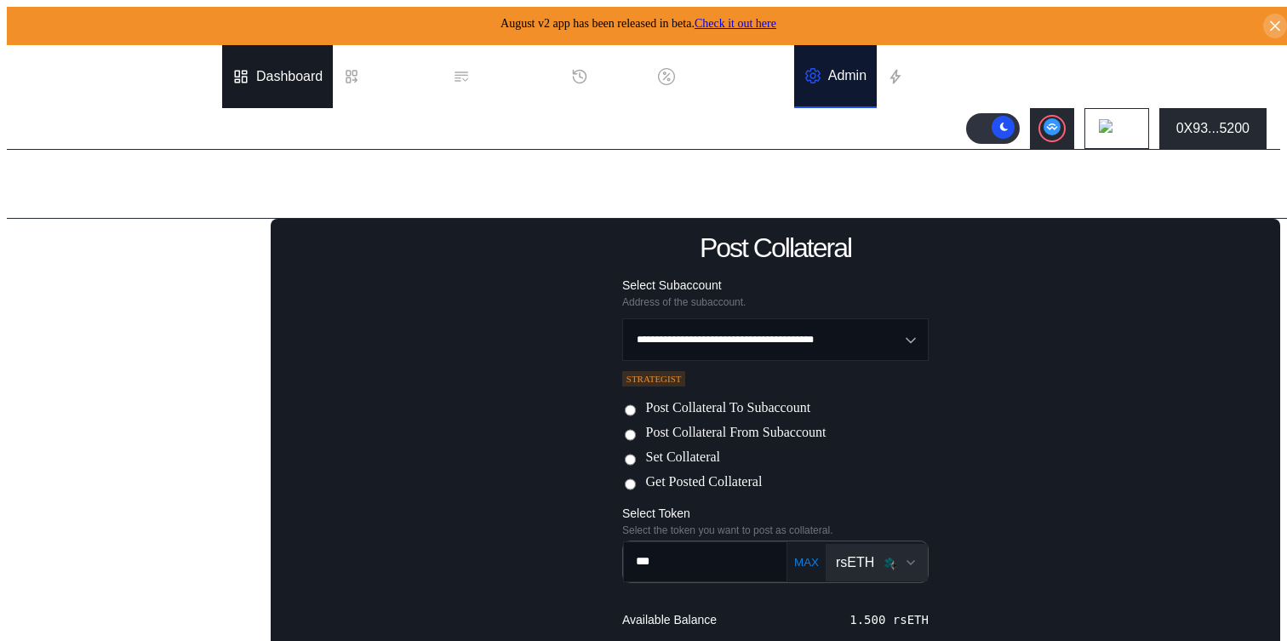
click at [287, 69] on div "Dashboard" at bounding box center [289, 76] width 66 height 15
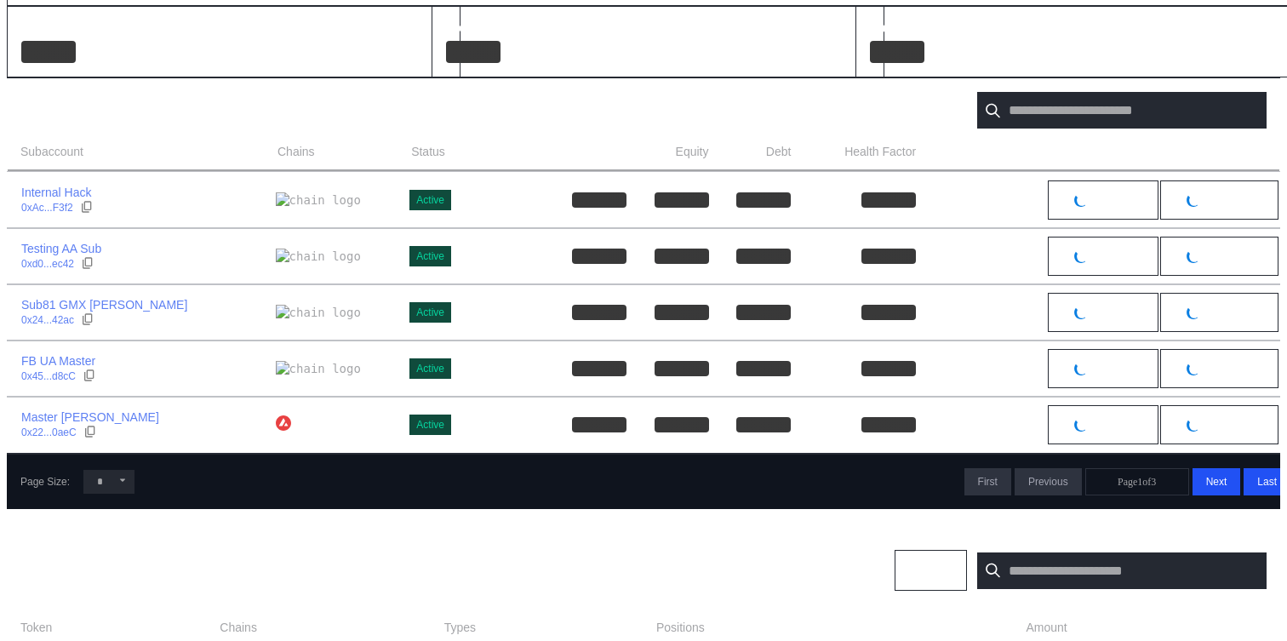
scroll to position [99, 0]
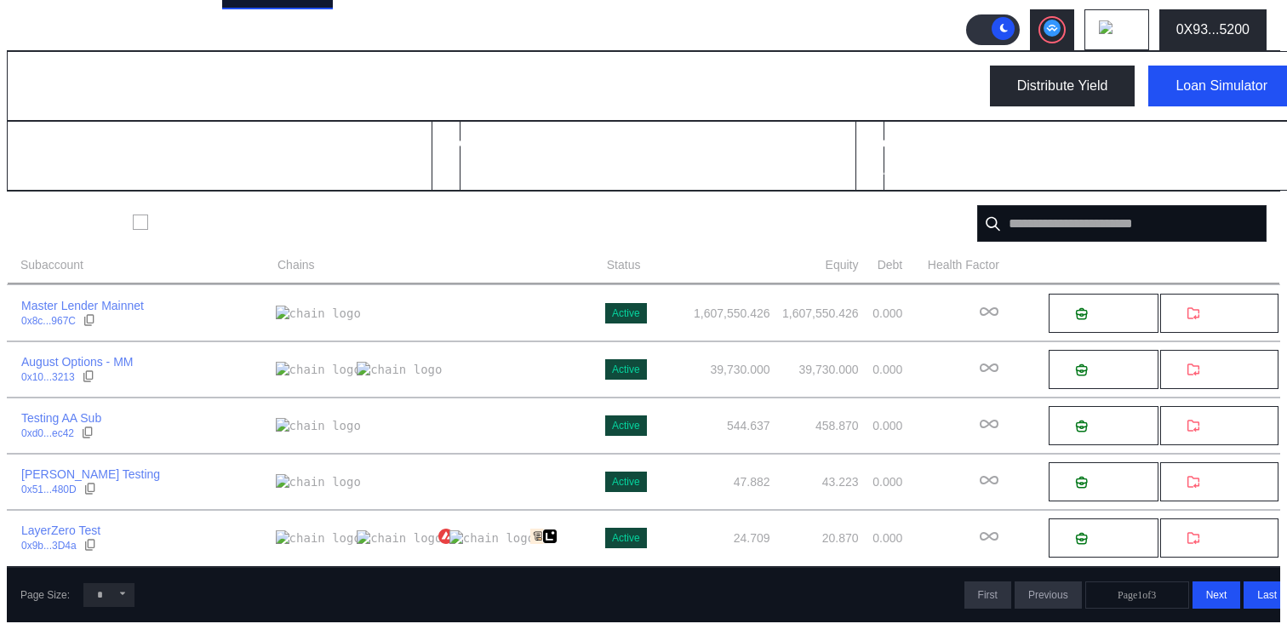
scroll to position [0, 0]
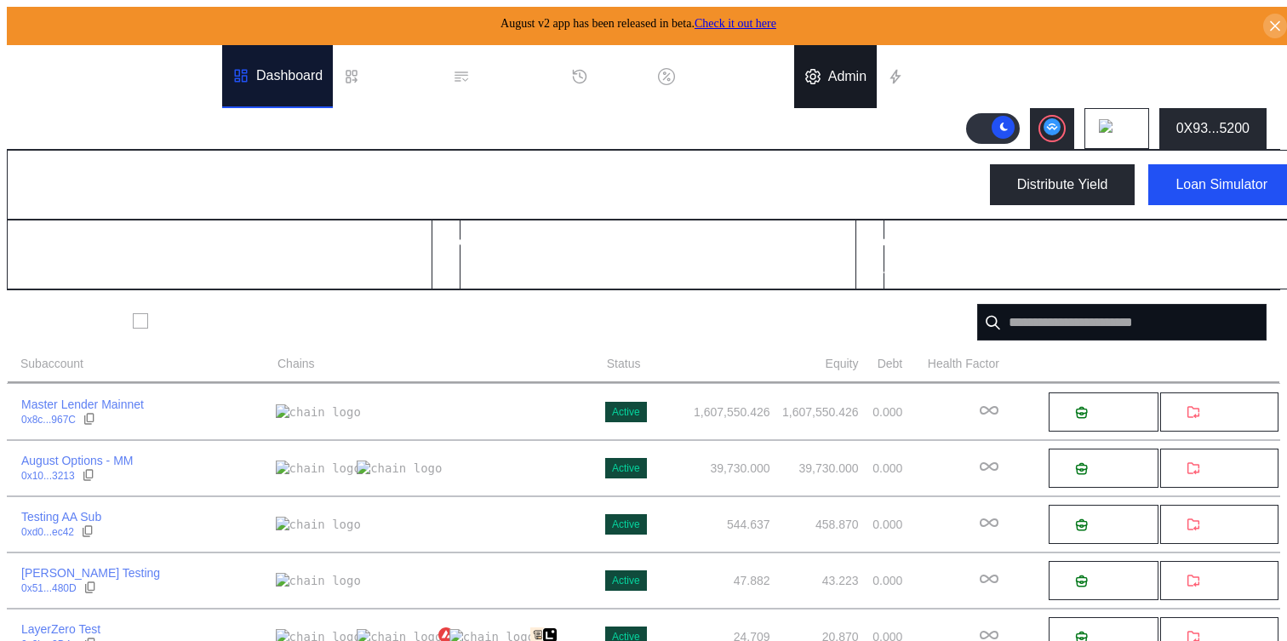
click at [860, 69] on div "Admin" at bounding box center [847, 76] width 38 height 15
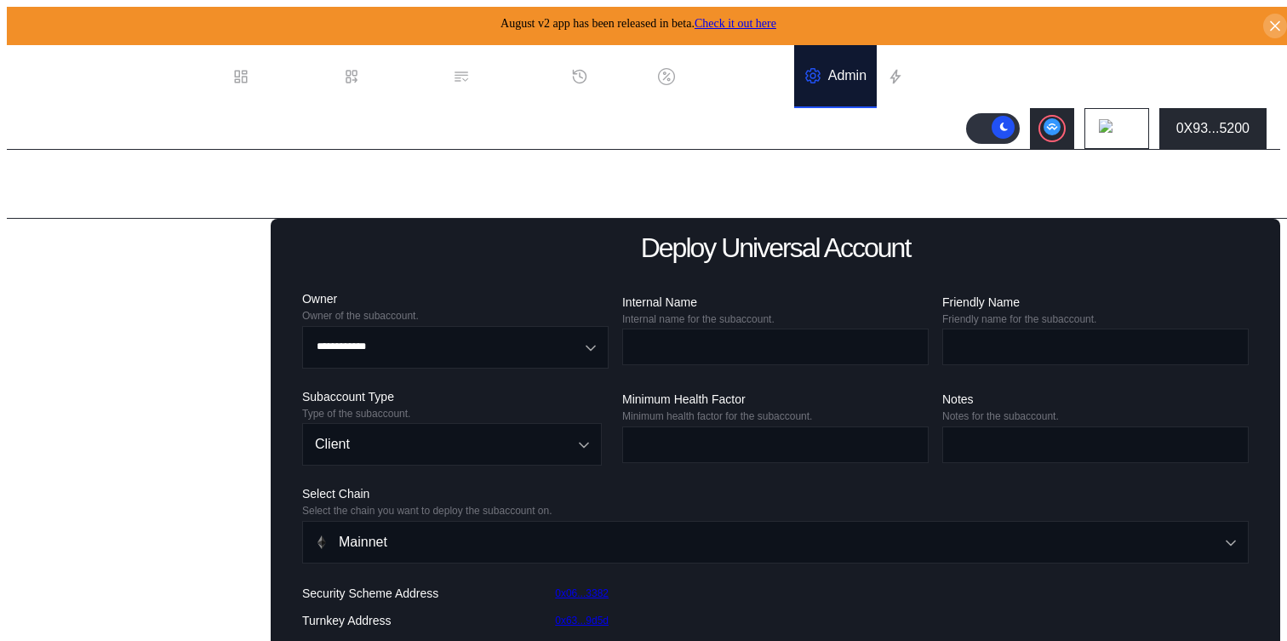
scroll to position [108, 0]
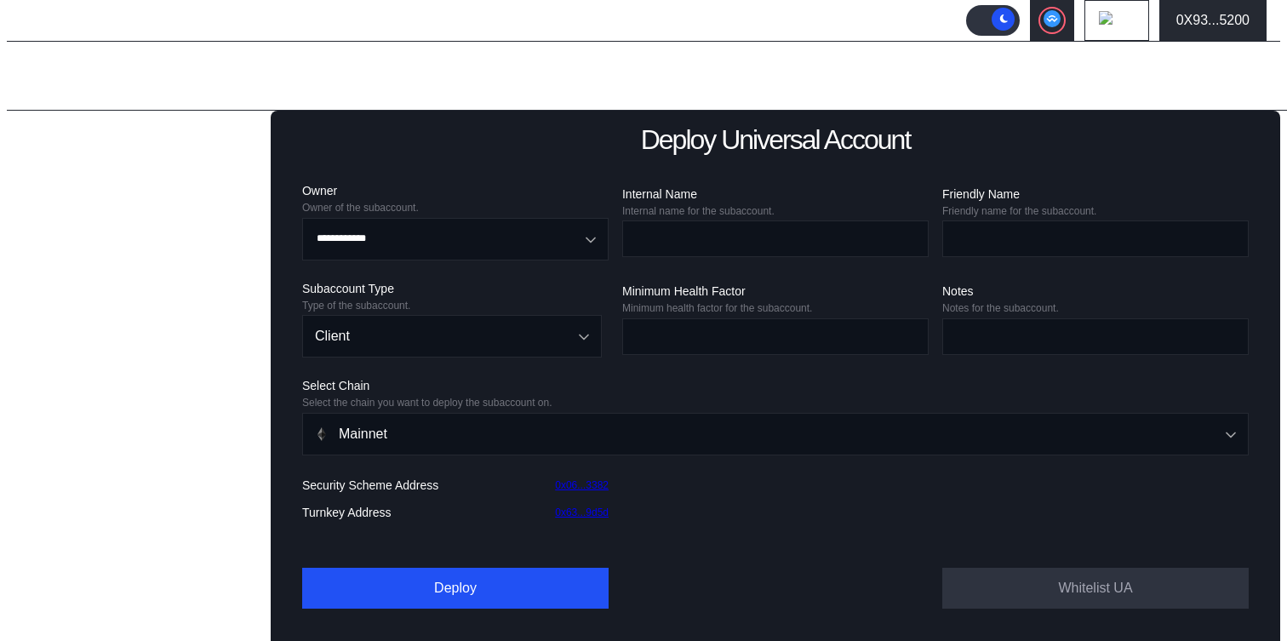
click at [129, 436] on div "Balance Collateral" at bounding box center [85, 427] width 111 height 15
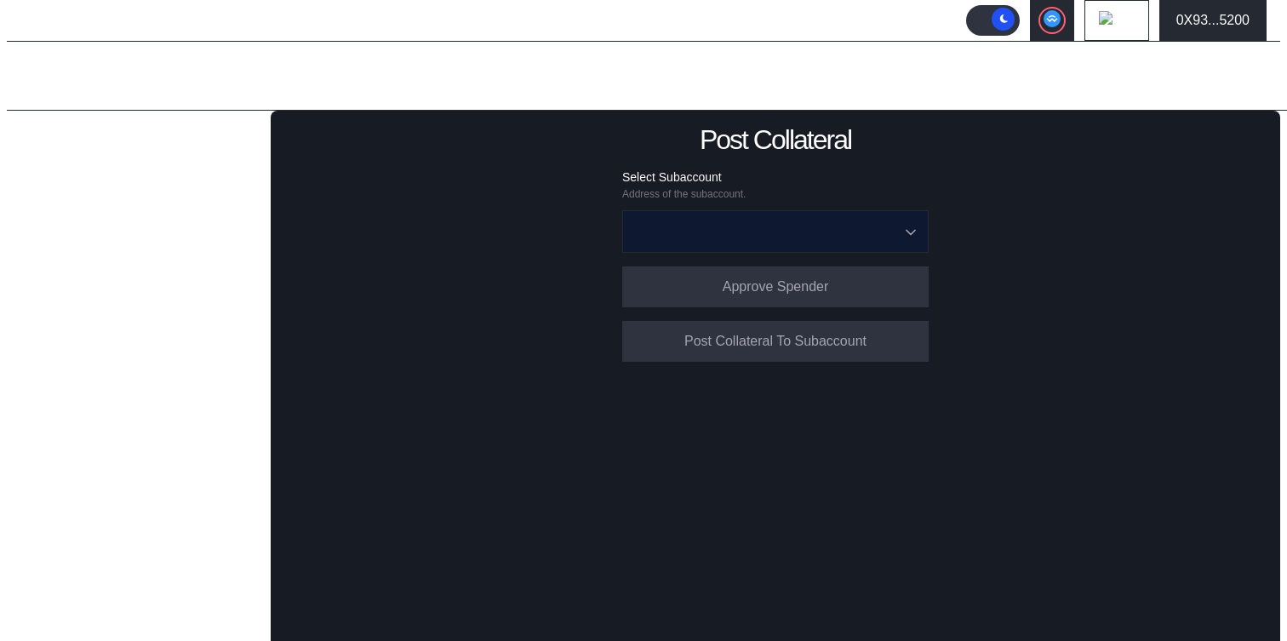
click at [774, 234] on input "Open menu" at bounding box center [766, 231] width 262 height 41
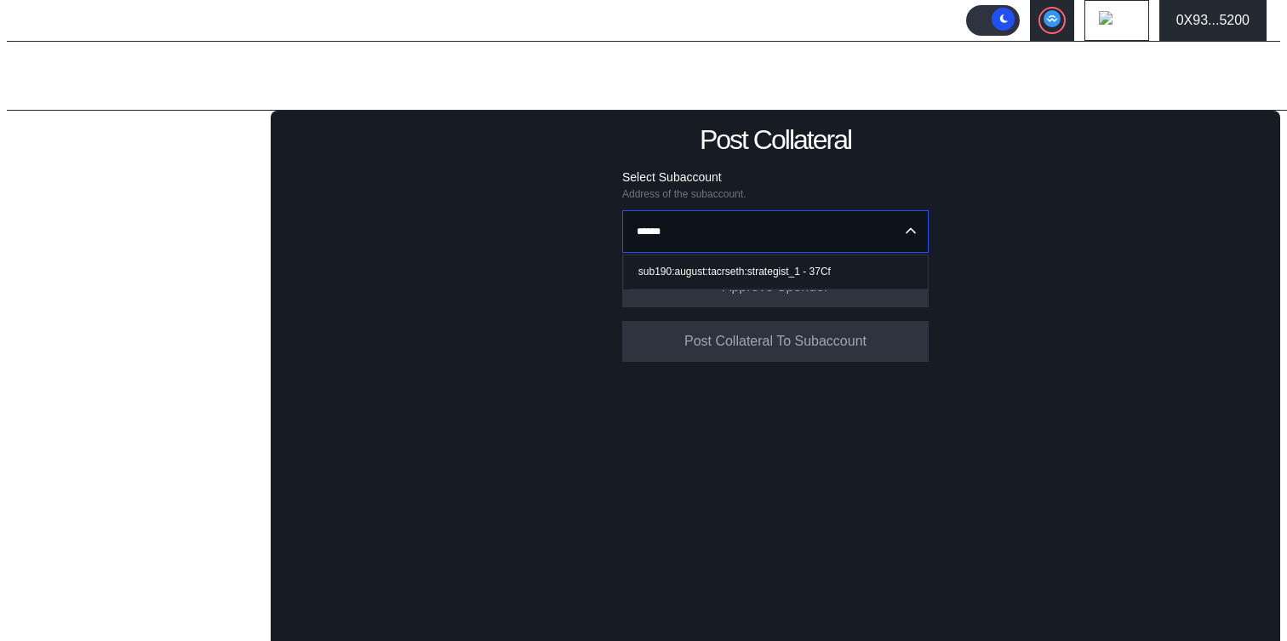
click at [734, 266] on div "sub190:august:tacrseth:strategist_1 - 37Cf" at bounding box center [734, 272] width 192 height 12
type input "**********"
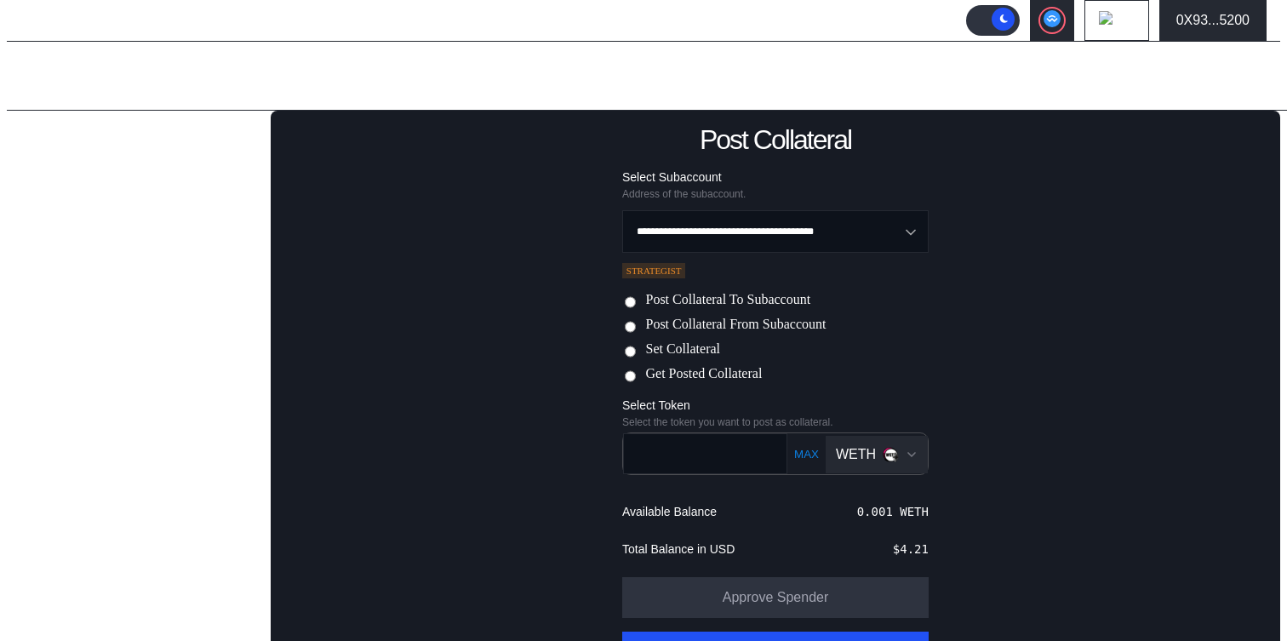
click at [905, 454] on icon "Open menu for selecting token for payment" at bounding box center [912, 455] width 14 height 14
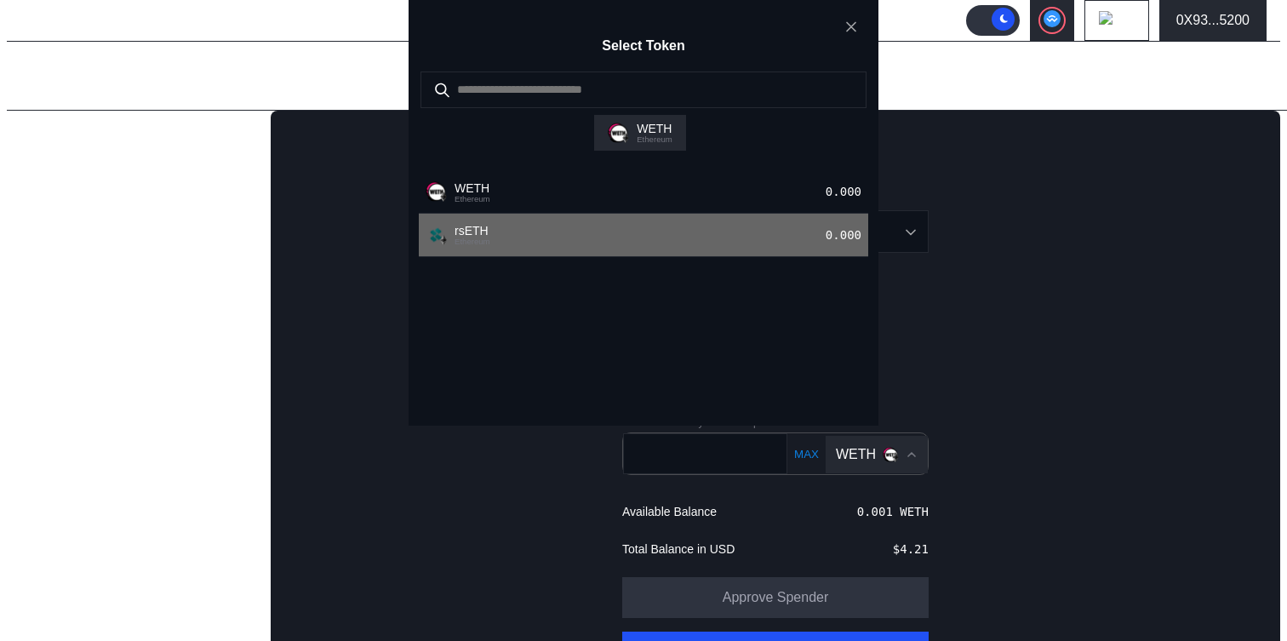
click at [677, 257] on div "rsETH Ethereum 0.000" at bounding box center [643, 235] width 449 height 43
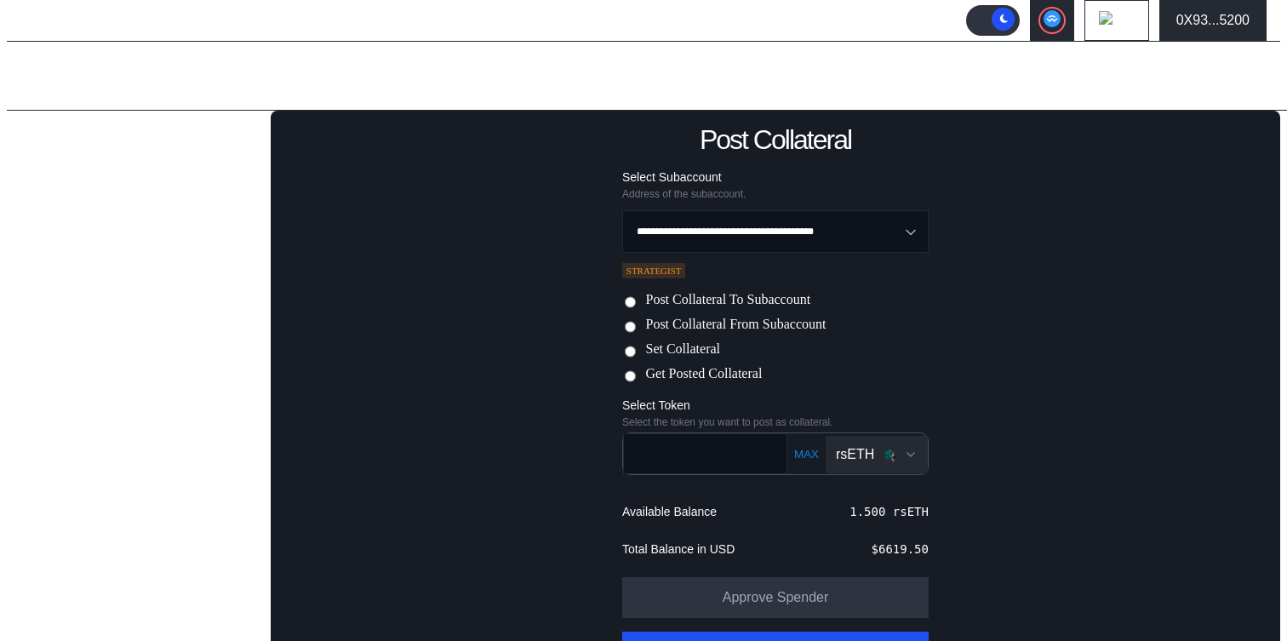
click at [795, 451] on button "MAX" at bounding box center [806, 454] width 35 height 14
type input "***"
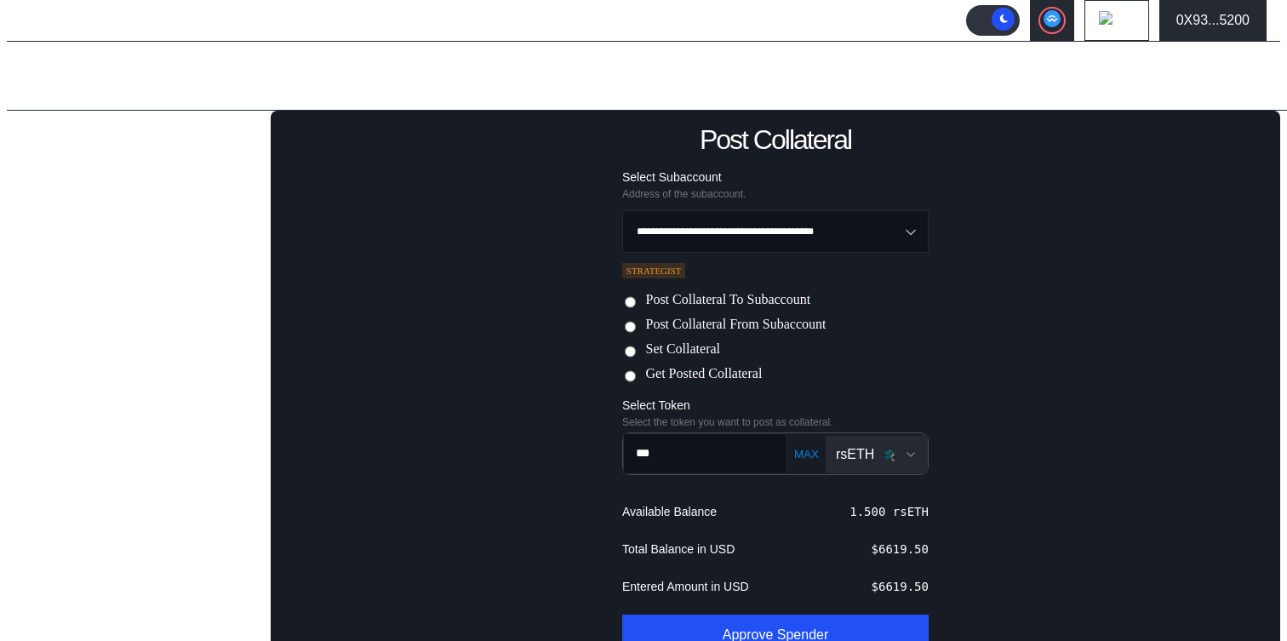
scroll to position [203, 0]
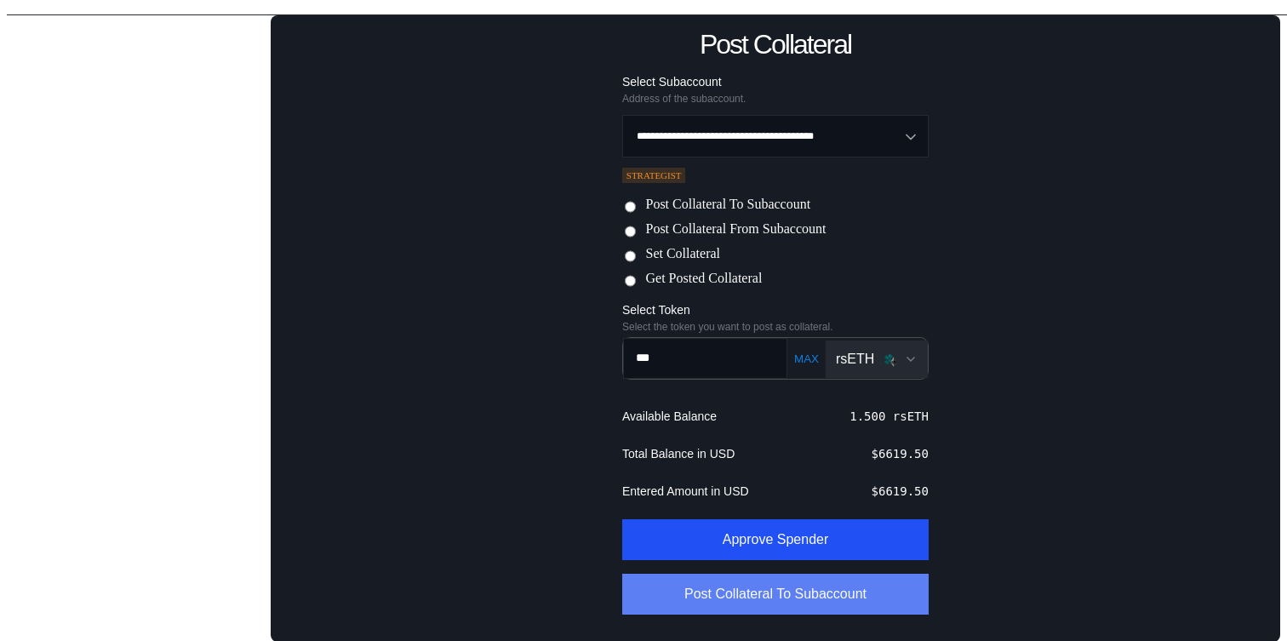
click at [780, 597] on button "Post Collateral To Subaccount" at bounding box center [775, 594] width 306 height 41
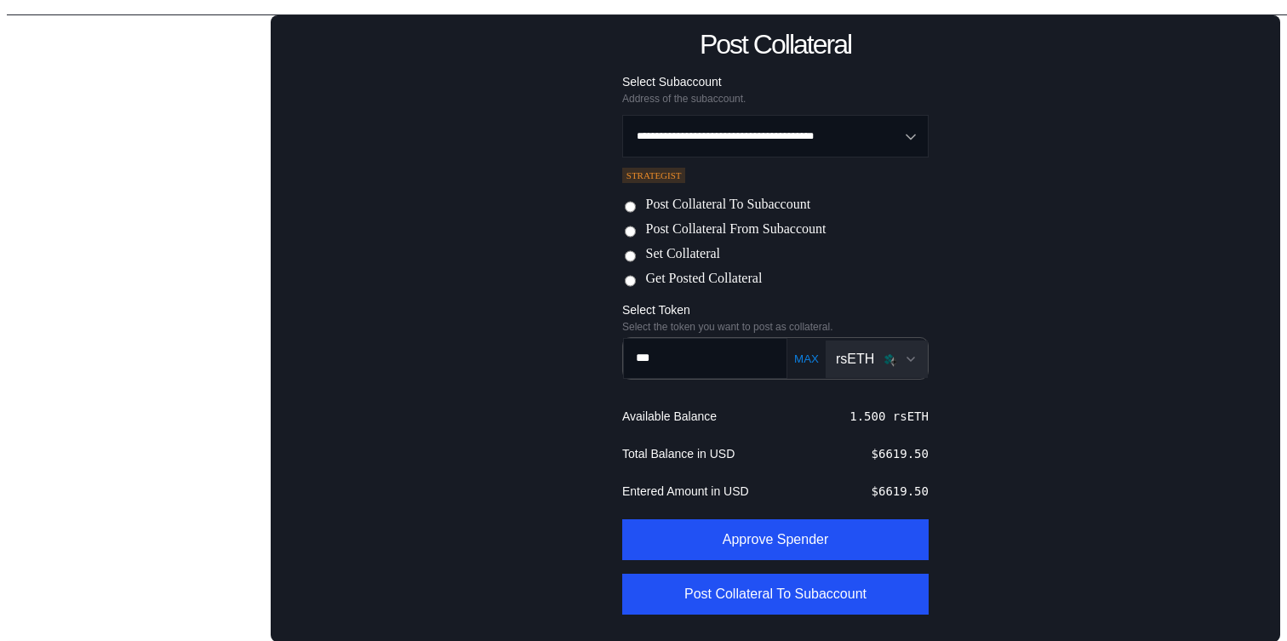
click at [683, 248] on label "Set Collateral" at bounding box center [682, 255] width 75 height 18
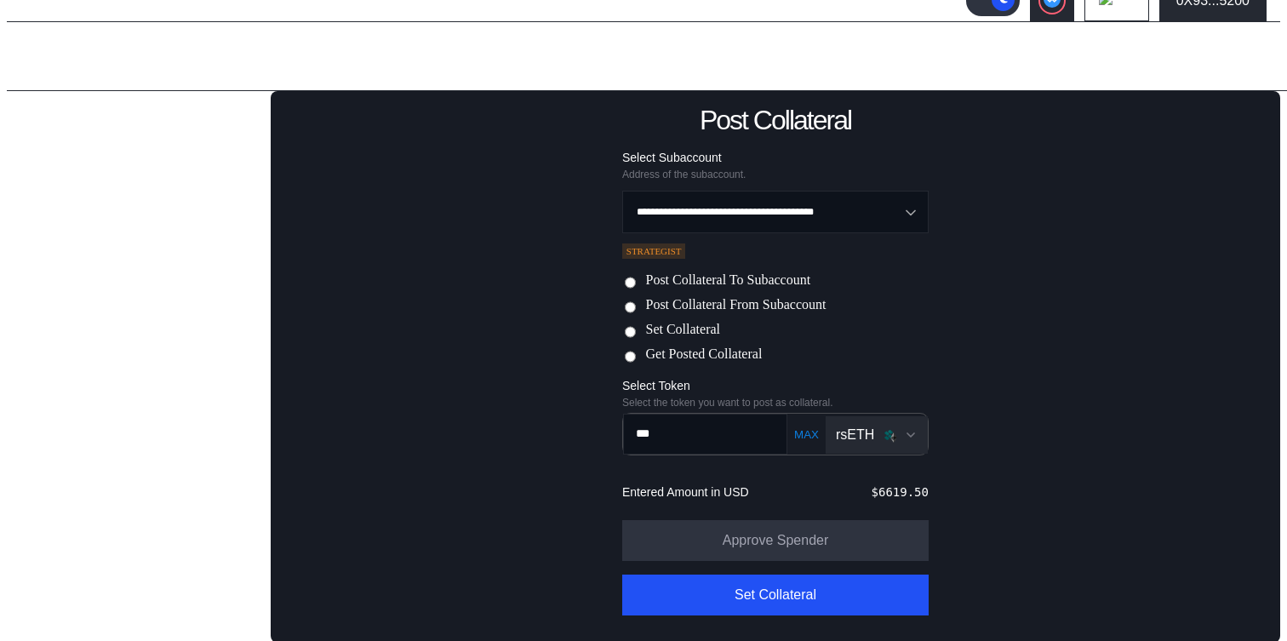
scroll to position [166, 0]
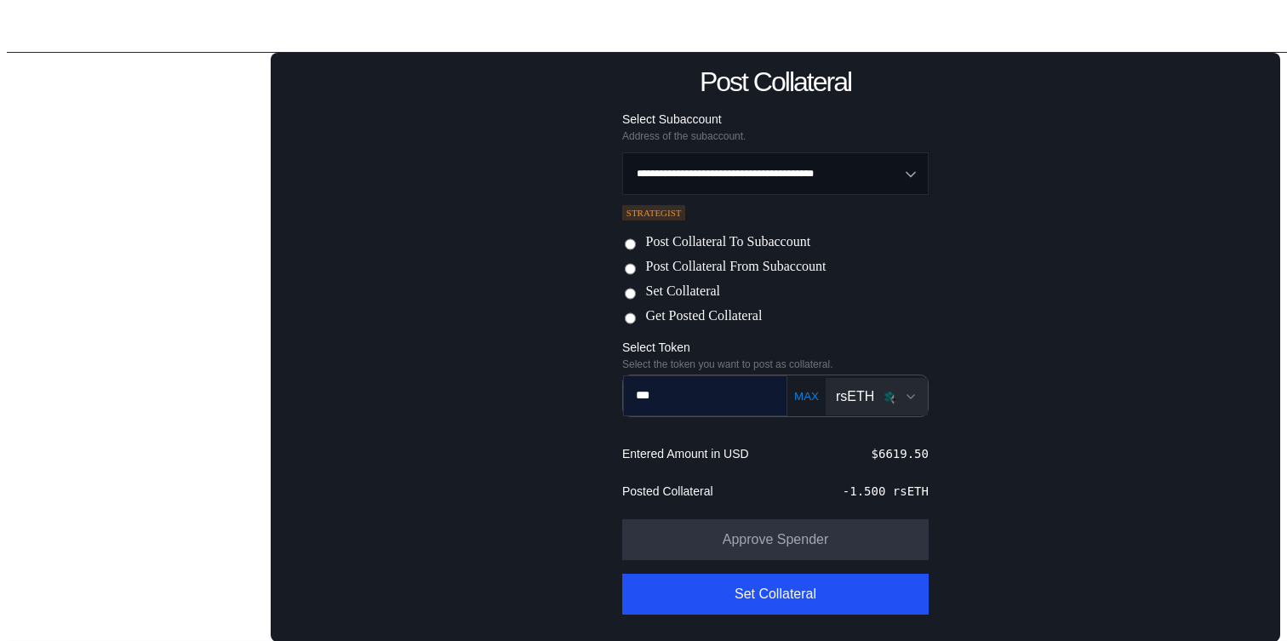
click at [720, 394] on input "***" at bounding box center [693, 395] width 138 height 35
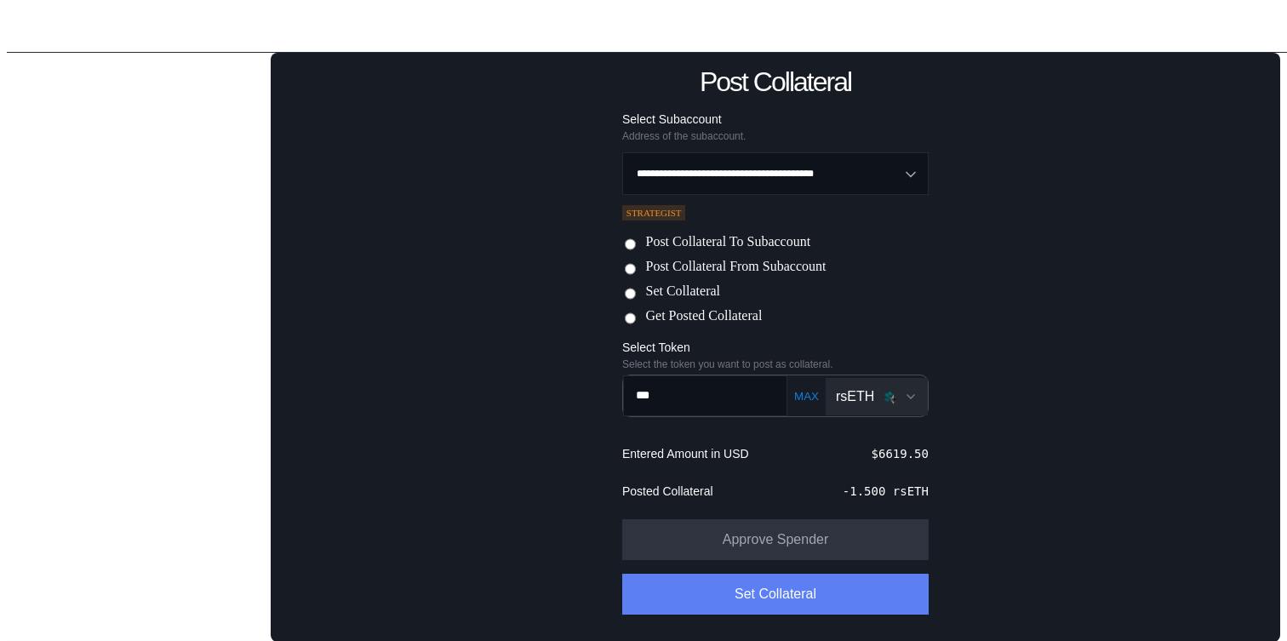
click at [794, 583] on button "Set Collateral" at bounding box center [775, 594] width 306 height 41
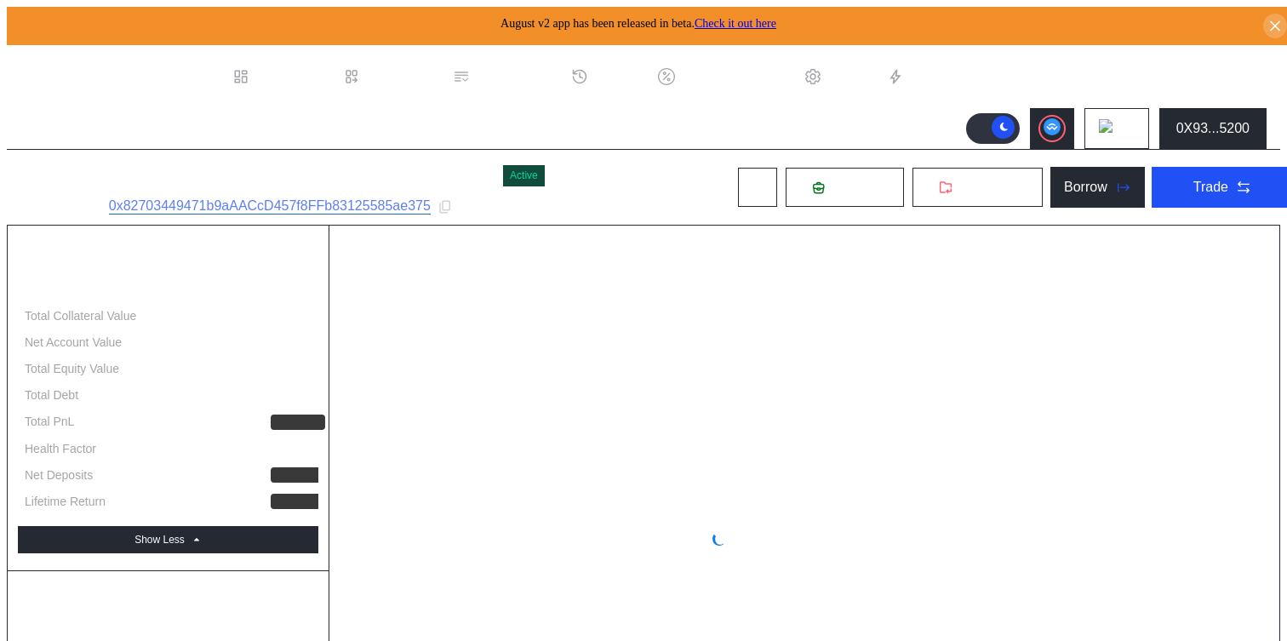
select select "*"
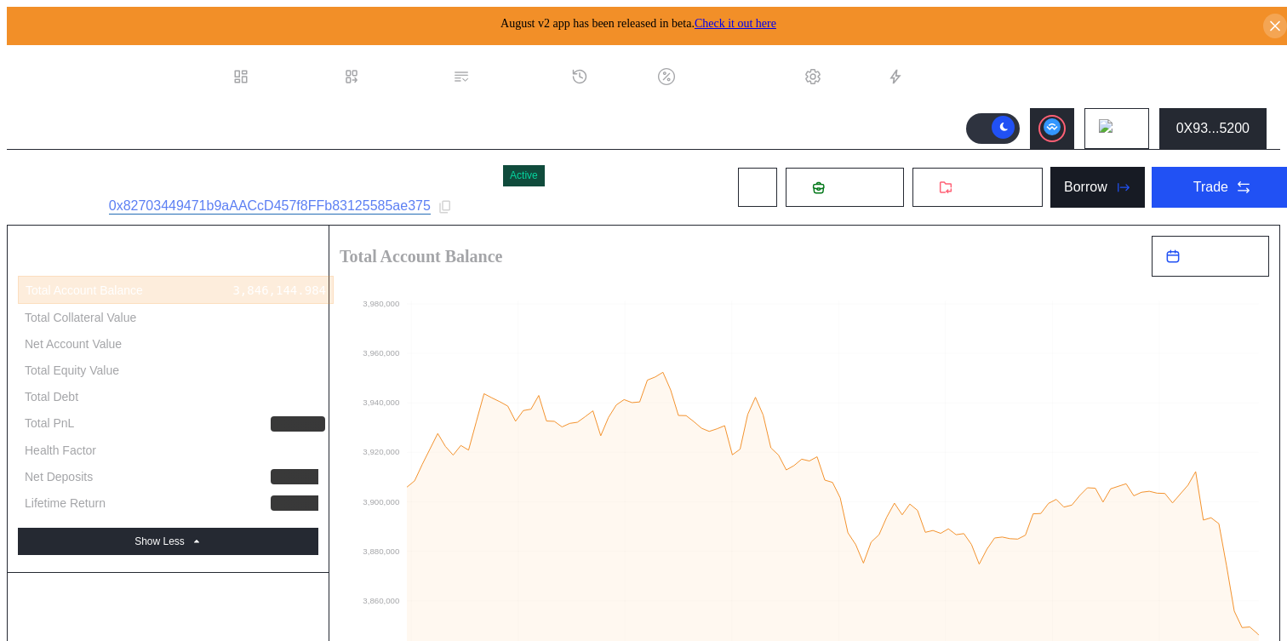
click at [1071, 193] on button "Borrow" at bounding box center [1097, 187] width 94 height 41
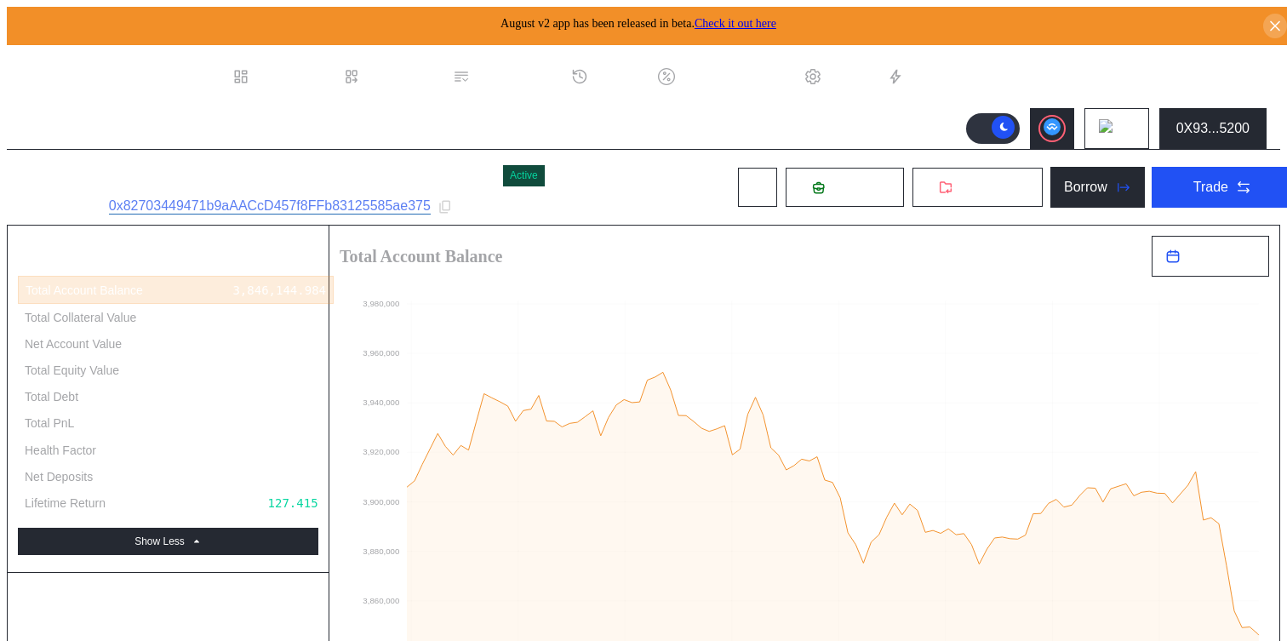
type input "**********"
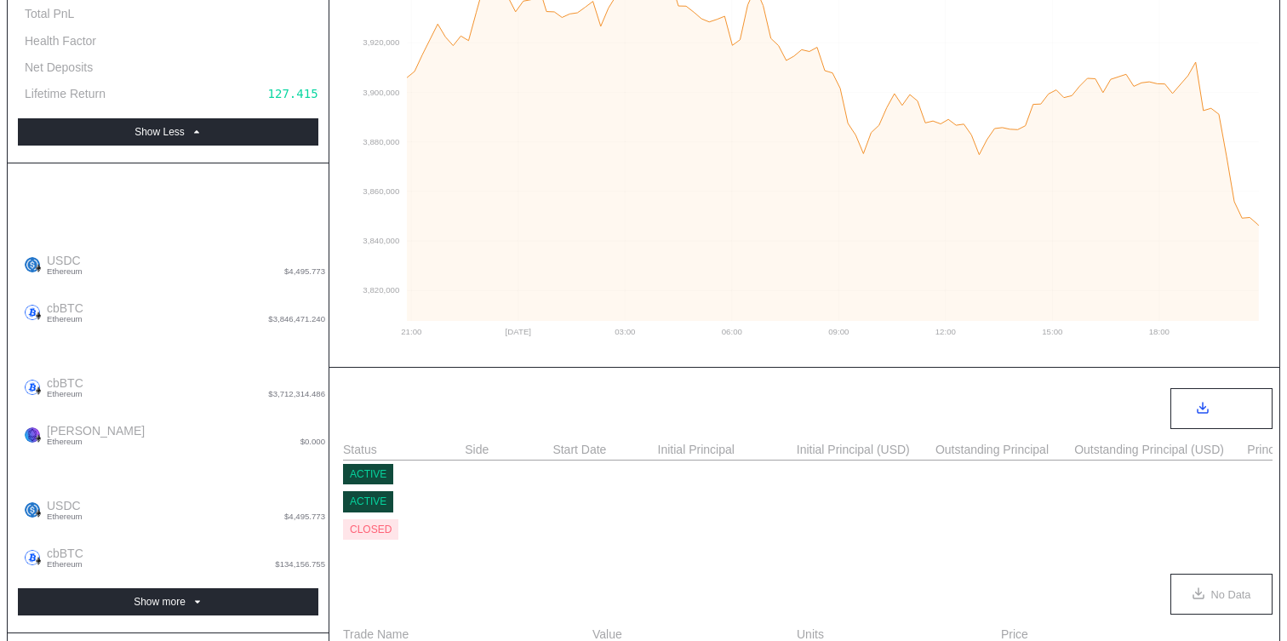
scroll to position [429, 0]
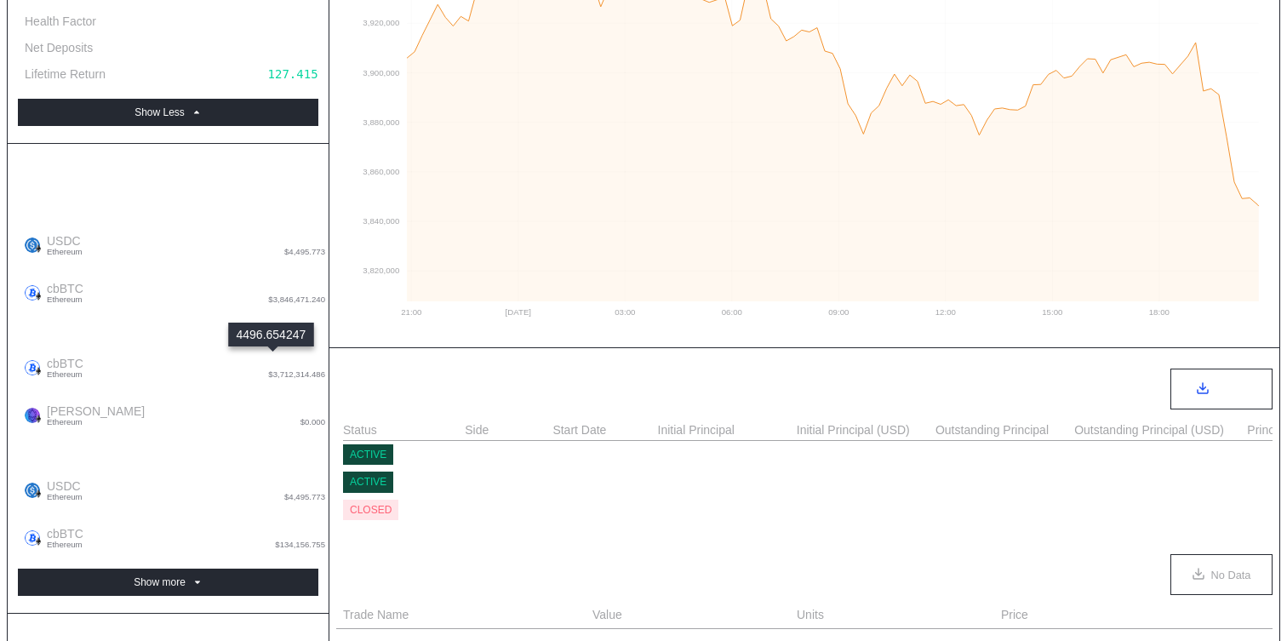
click at [260, 479] on div "4,496.655" at bounding box center [292, 486] width 65 height 14
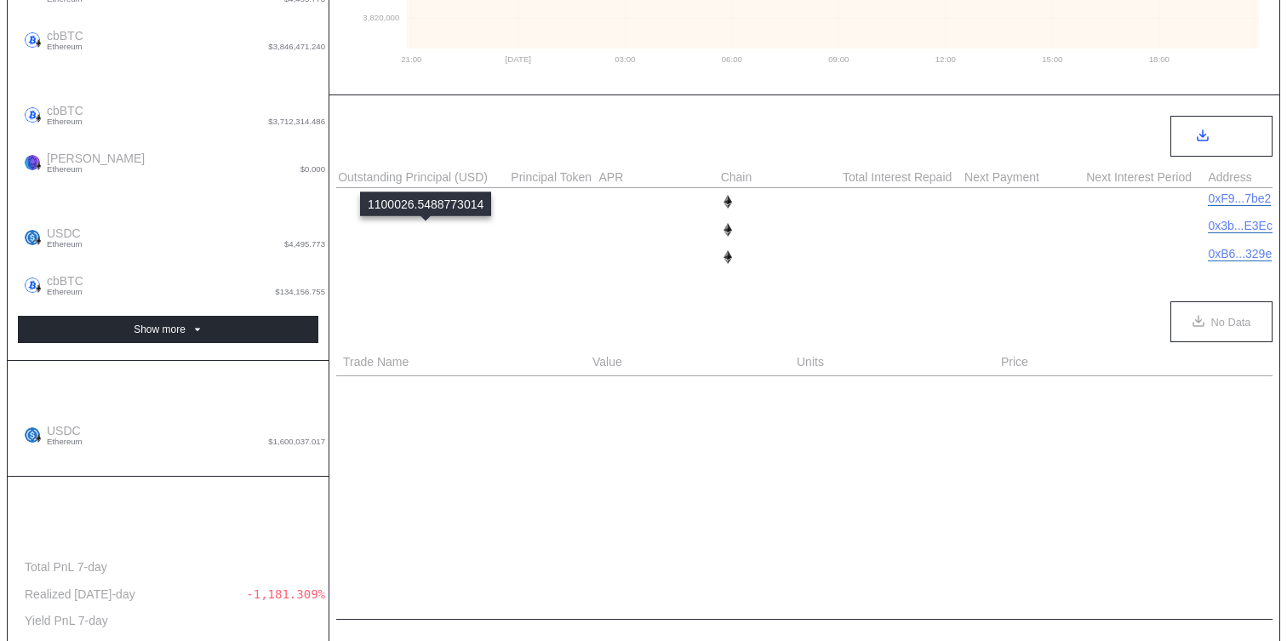
scroll to position [0, 765]
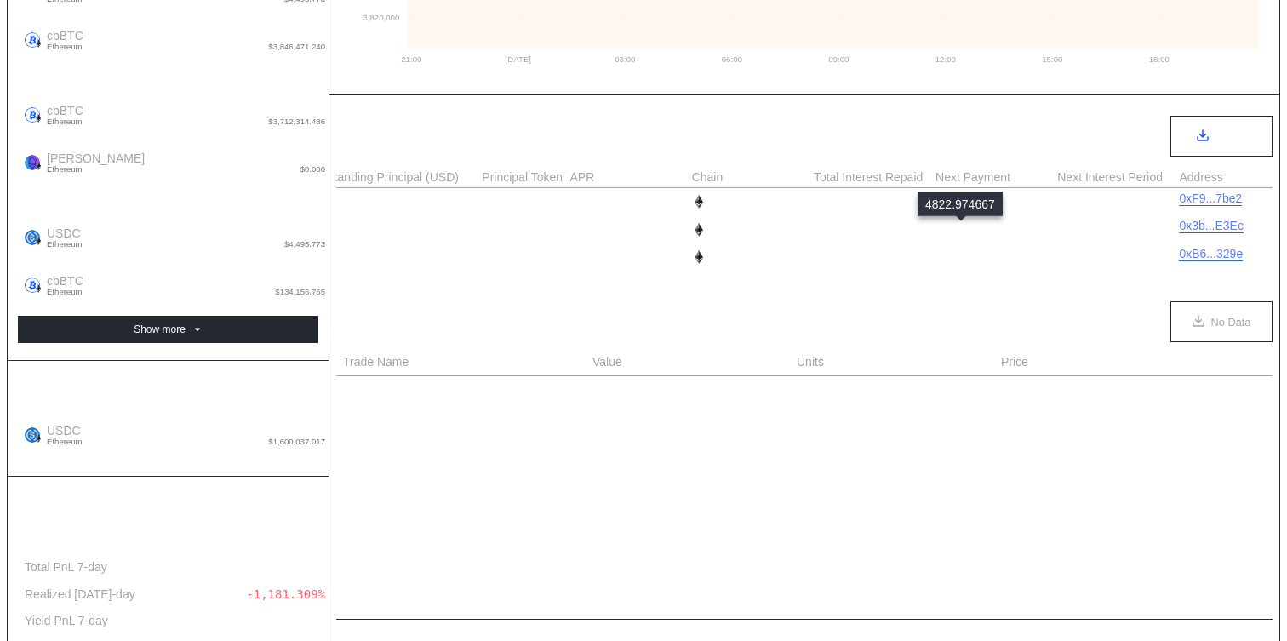
click at [957, 229] on div "4,822.975" at bounding box center [967, 230] width 65 height 14
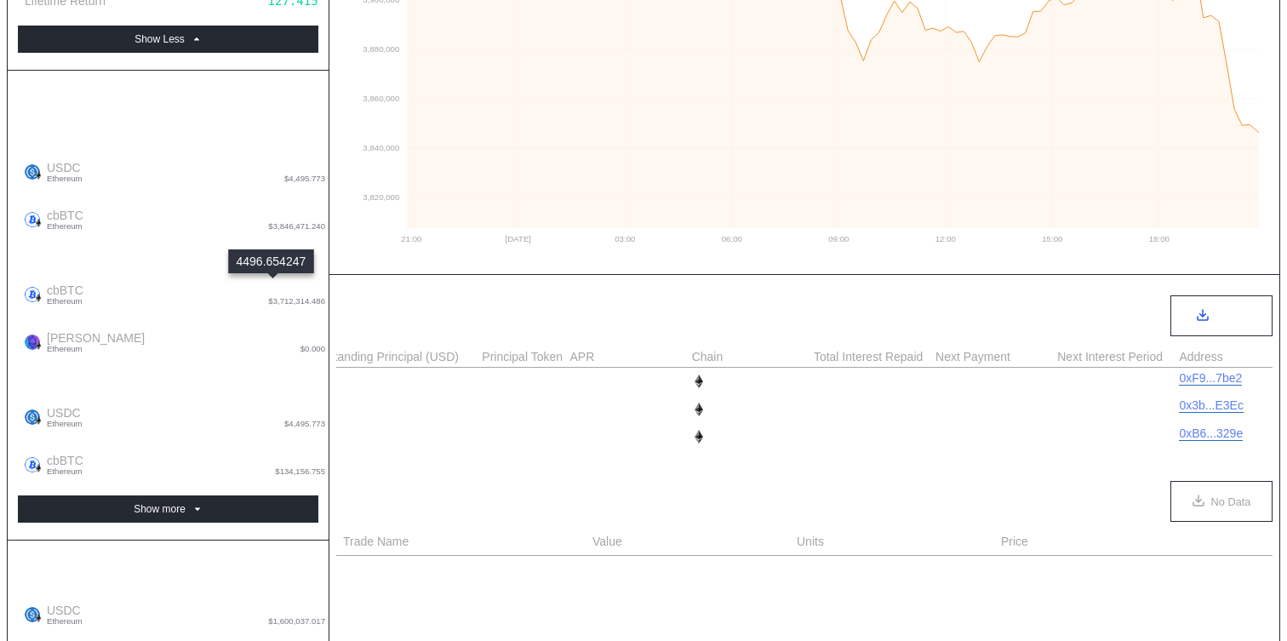
scroll to position [501, 0]
click at [268, 407] on div "4,496.655" at bounding box center [292, 414] width 65 height 14
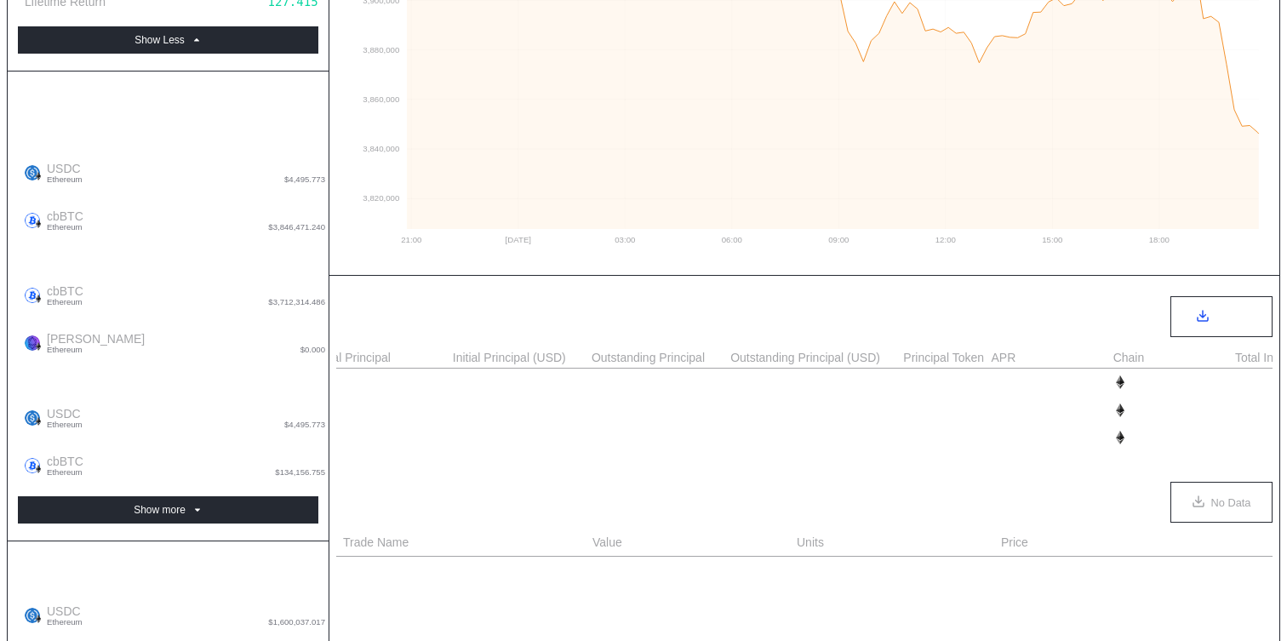
scroll to position [0, 0]
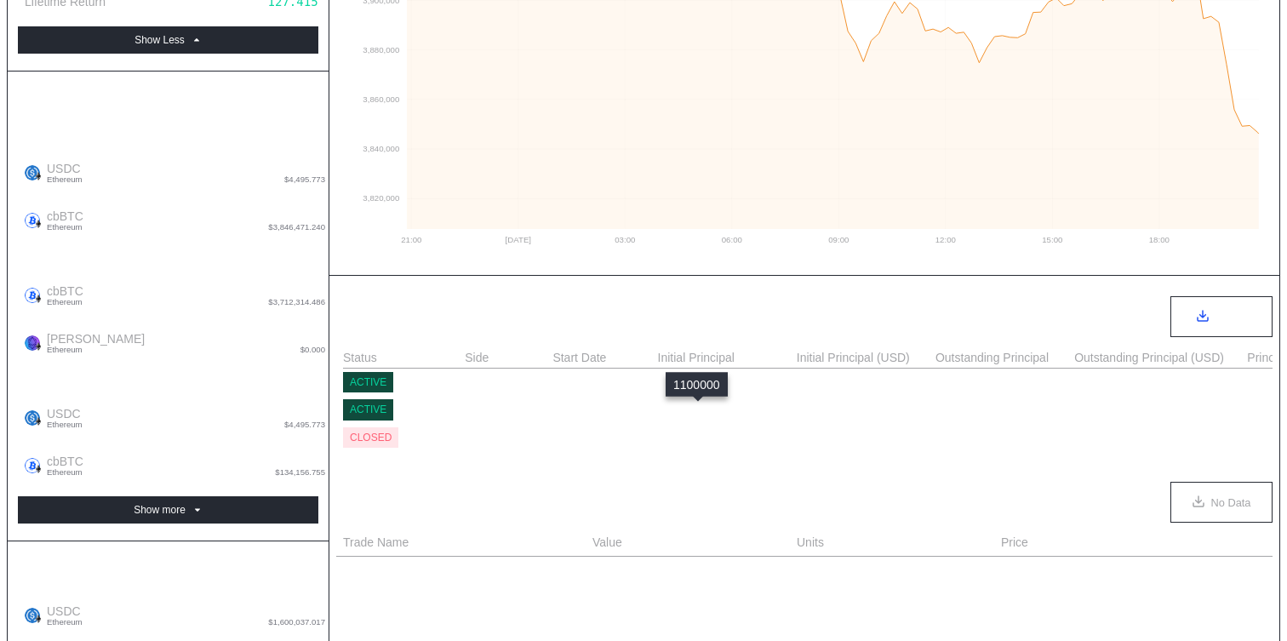
click at [688, 408] on div "1,100,000.000" at bounding box center [705, 410] width 94 height 14
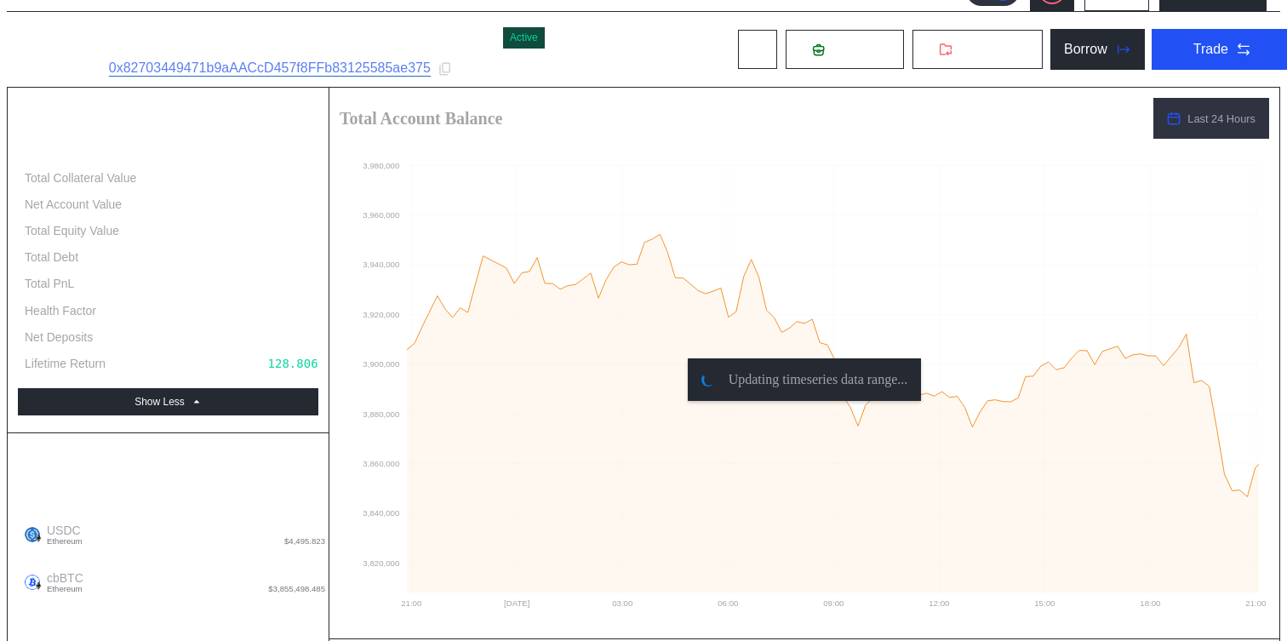
scroll to position [682, 0]
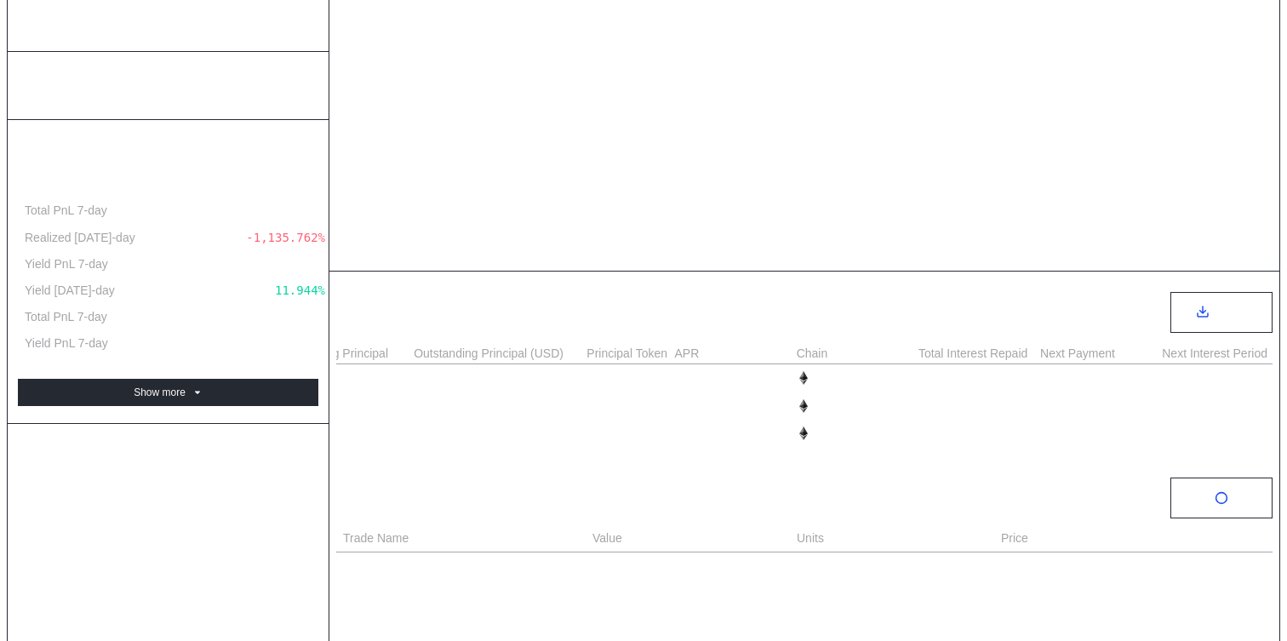
scroll to position [0, 681]
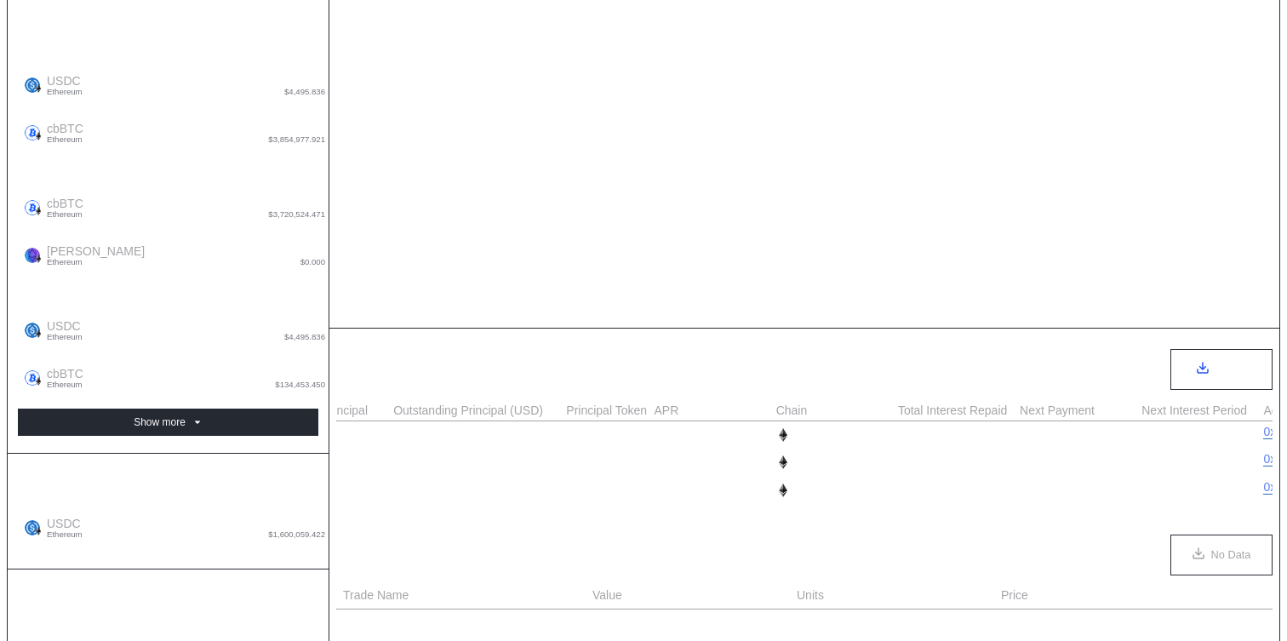
select select "*"
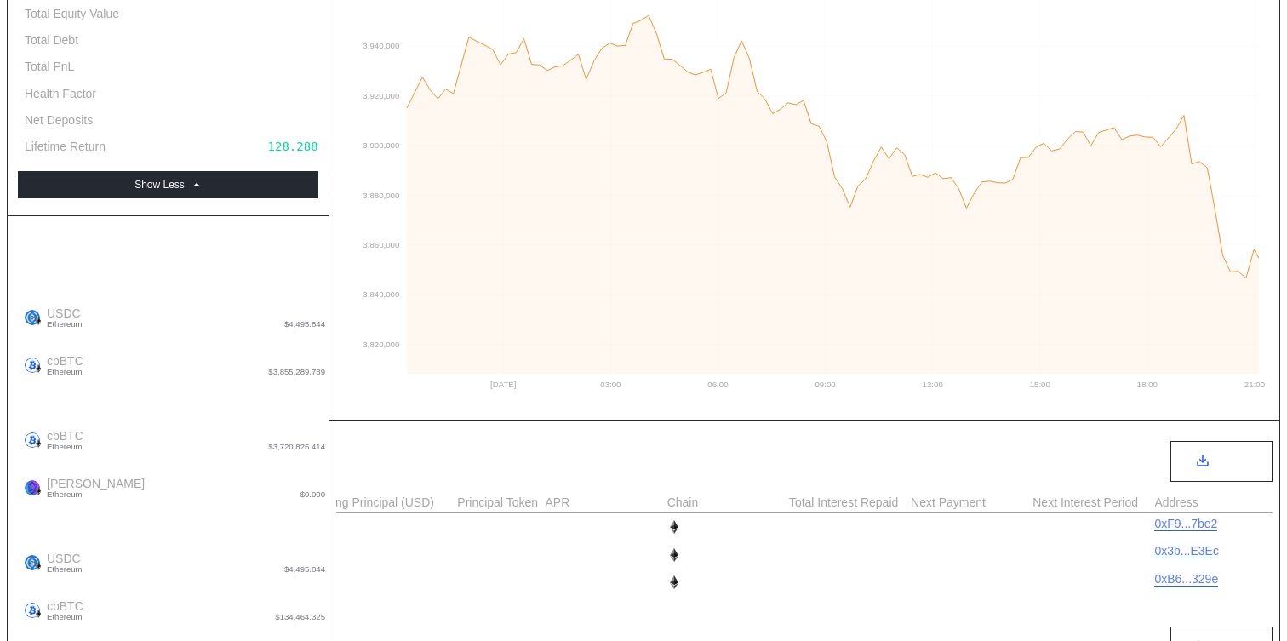
scroll to position [426, 0]
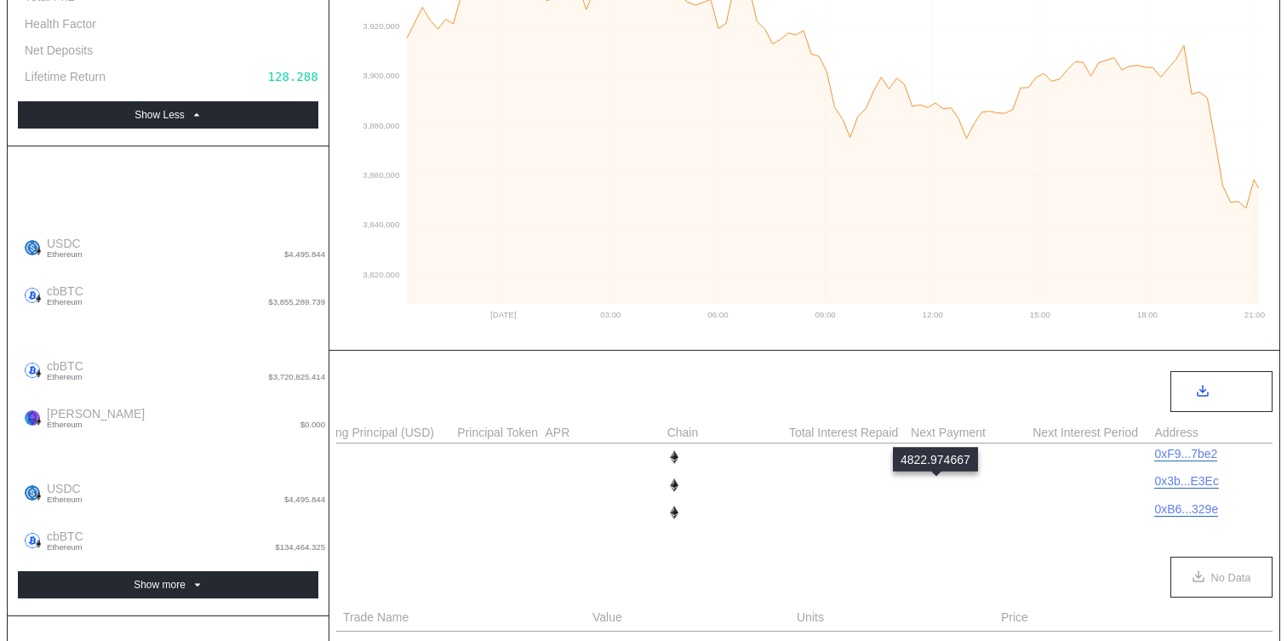
click at [926, 488] on div "4,822.975" at bounding box center [943, 485] width 65 height 14
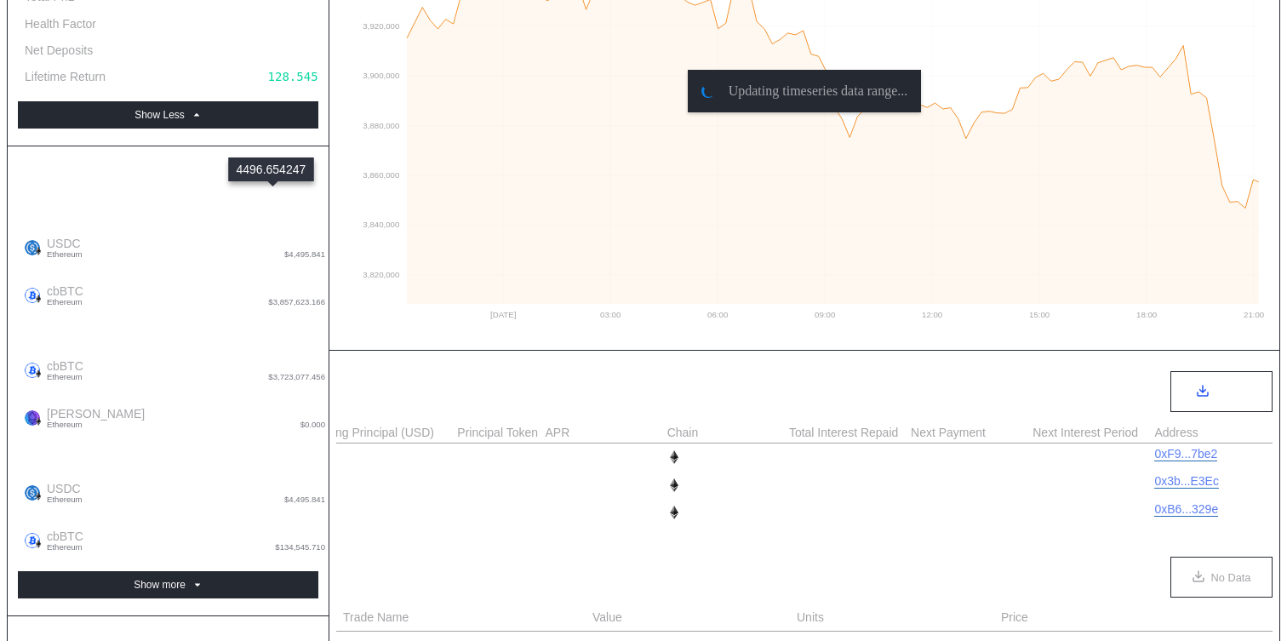
click at [274, 237] on div "4,496.655" at bounding box center [292, 244] width 65 height 14
click at [260, 482] on div "4,496.655" at bounding box center [292, 489] width 65 height 14
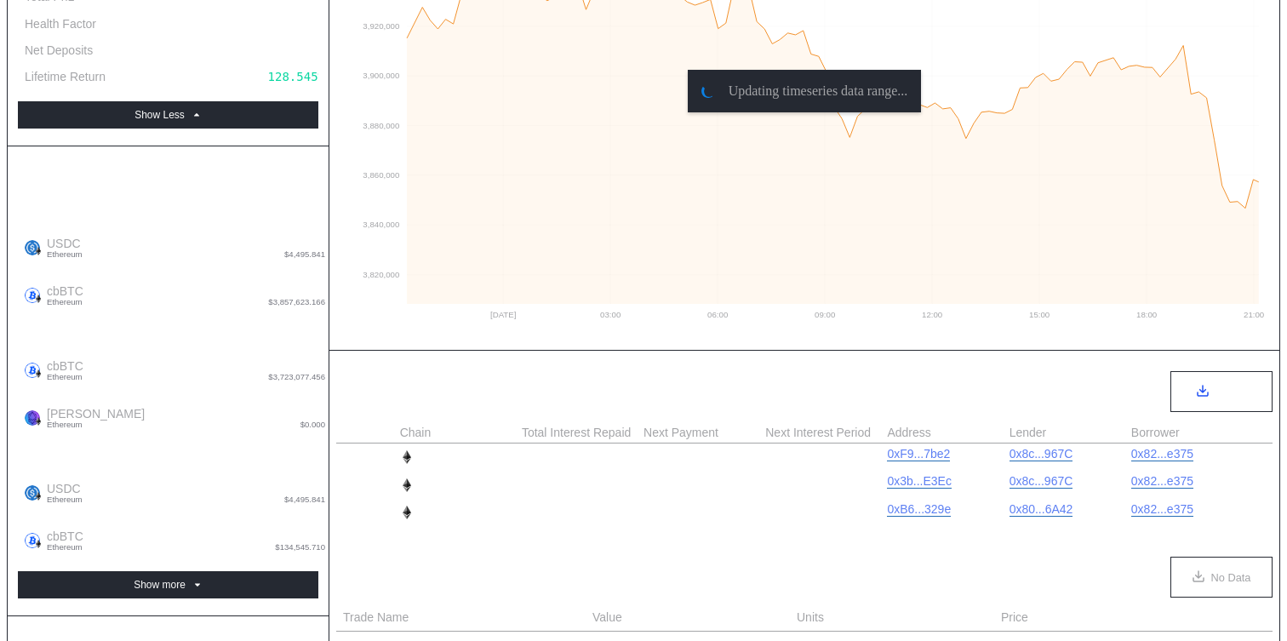
click at [672, 477] on div "4,822.975" at bounding box center [702, 484] width 119 height 20
click at [672, 490] on div "4,822.975" at bounding box center [675, 485] width 65 height 14
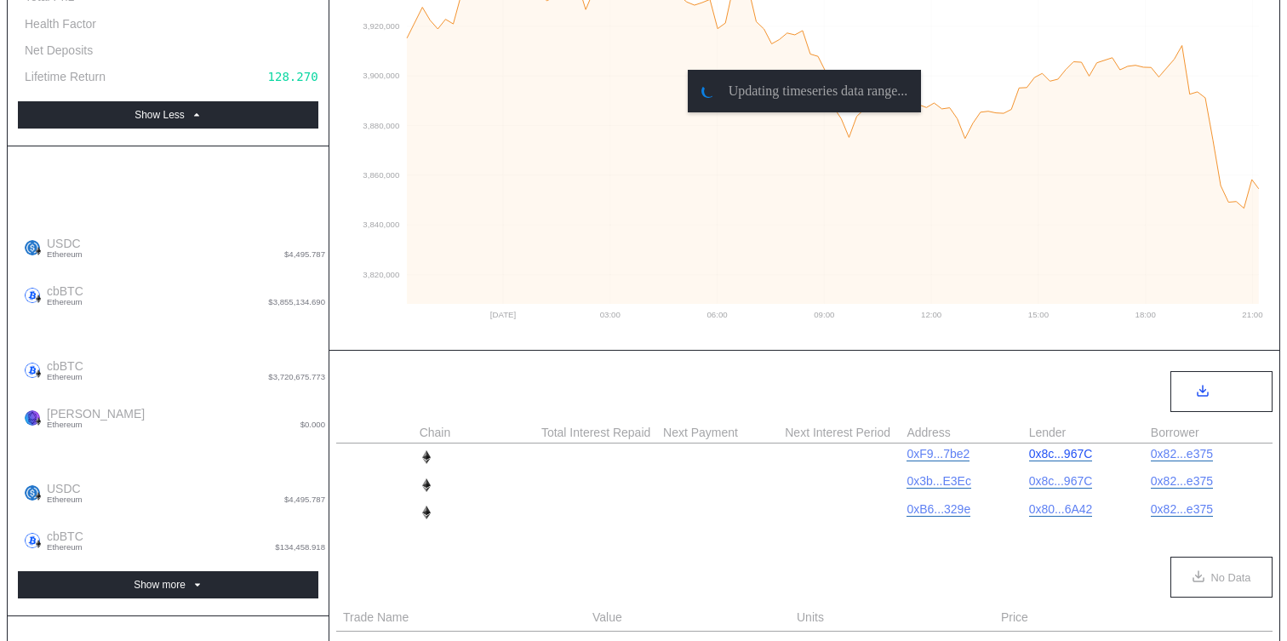
scroll to position [0, 1036]
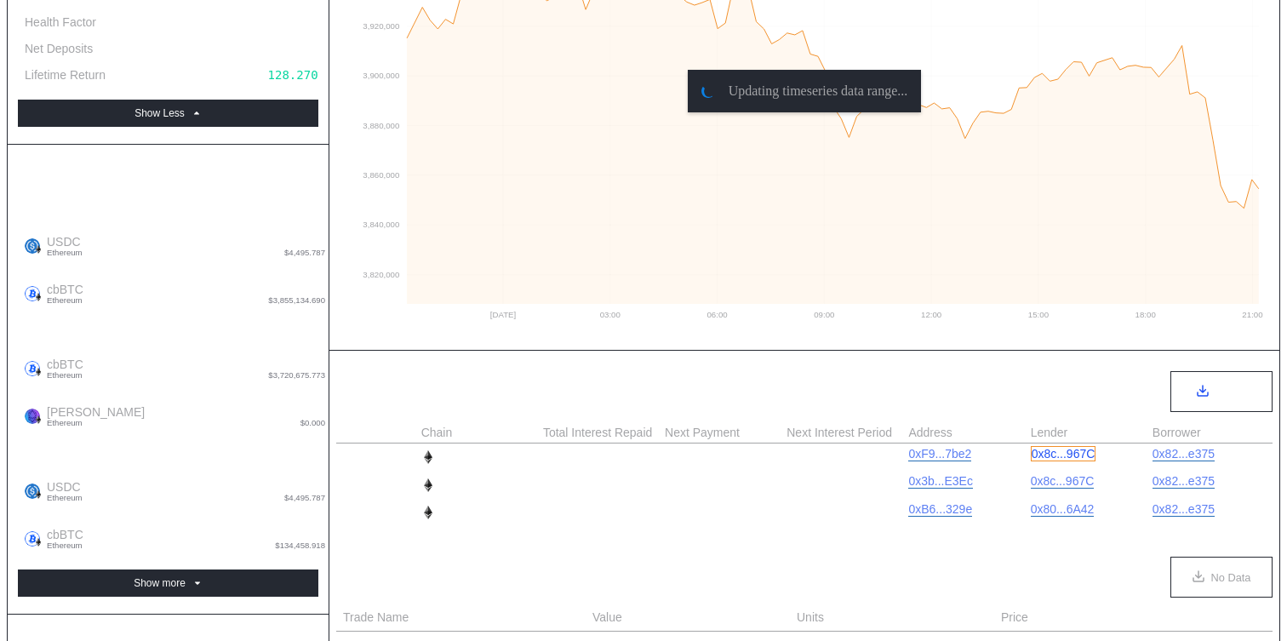
click at [1048, 456] on link "0x8c...967C" at bounding box center [1064, 453] width 66 height 15
click at [1189, 455] on link "0x82...e375" at bounding box center [1184, 453] width 64 height 15
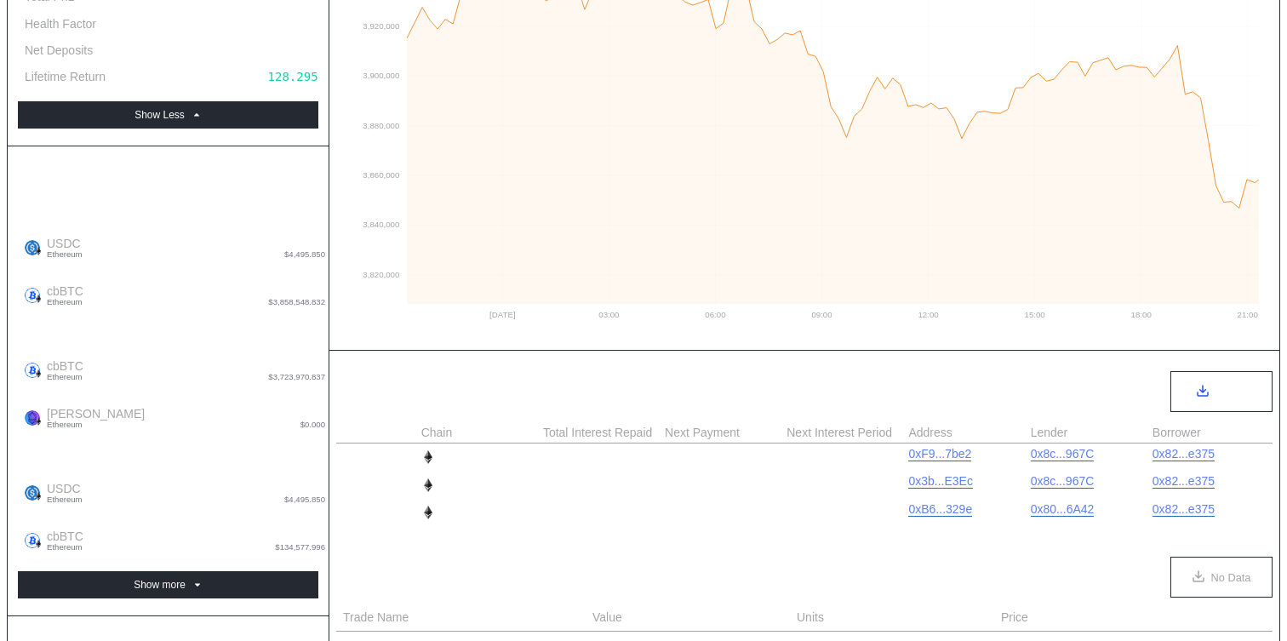
scroll to position [0, 0]
